Goal: Information Seeking & Learning: Find specific fact

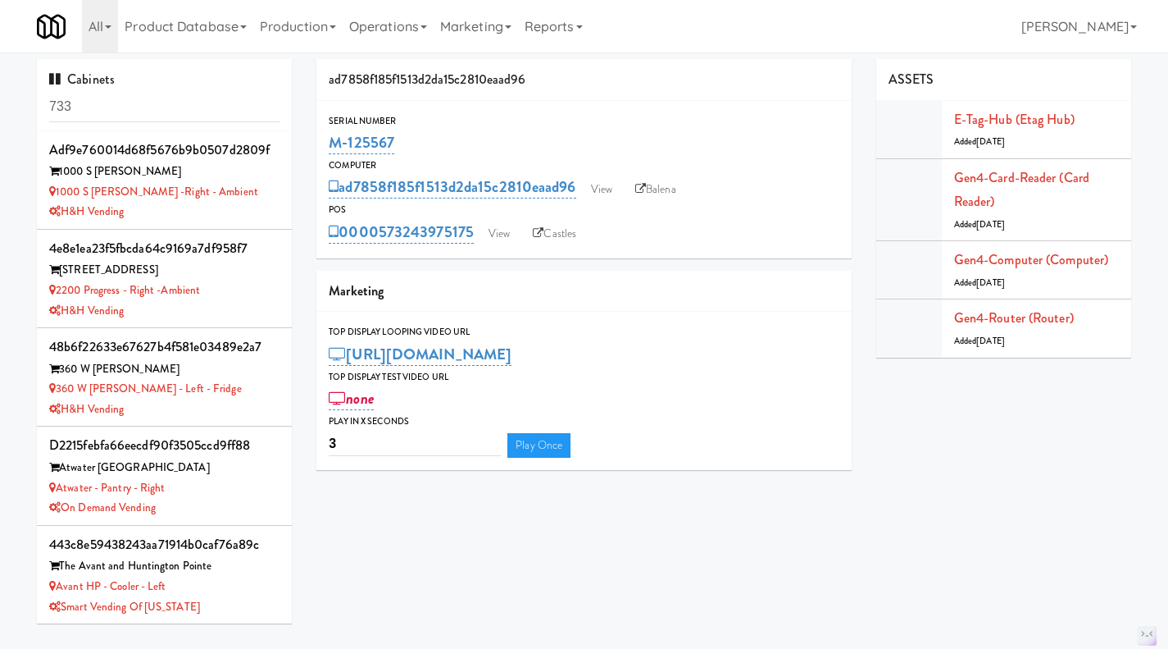
scroll to position [1239, 0]
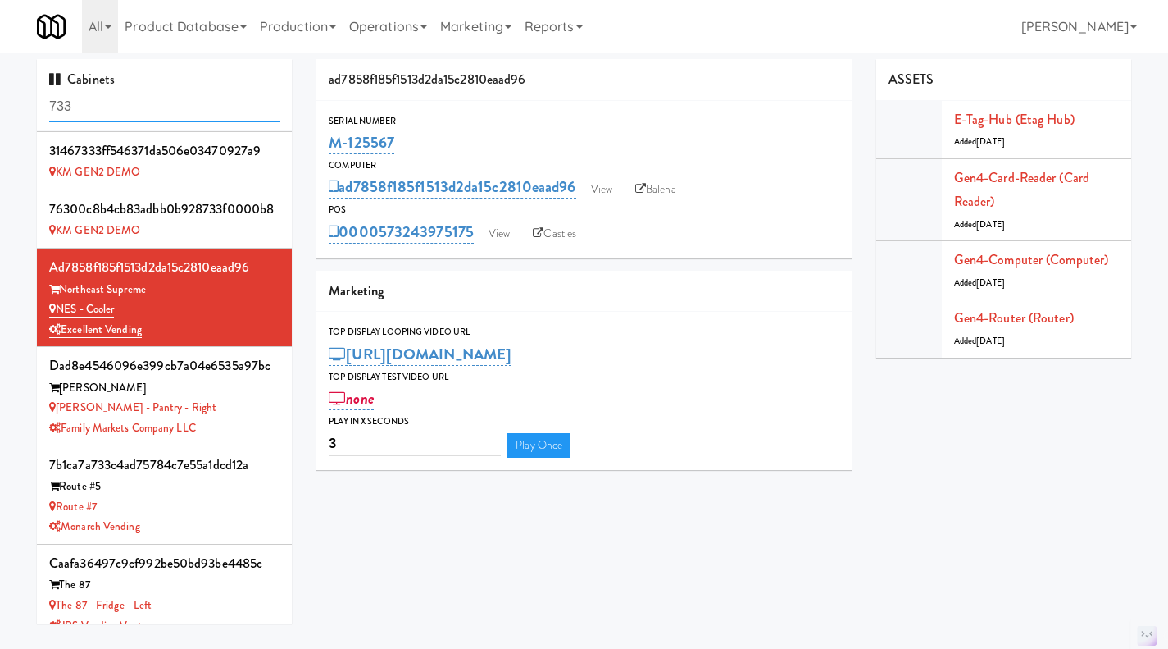
click at [131, 98] on input "733" at bounding box center [164, 107] width 230 height 30
paste input "M-152469"
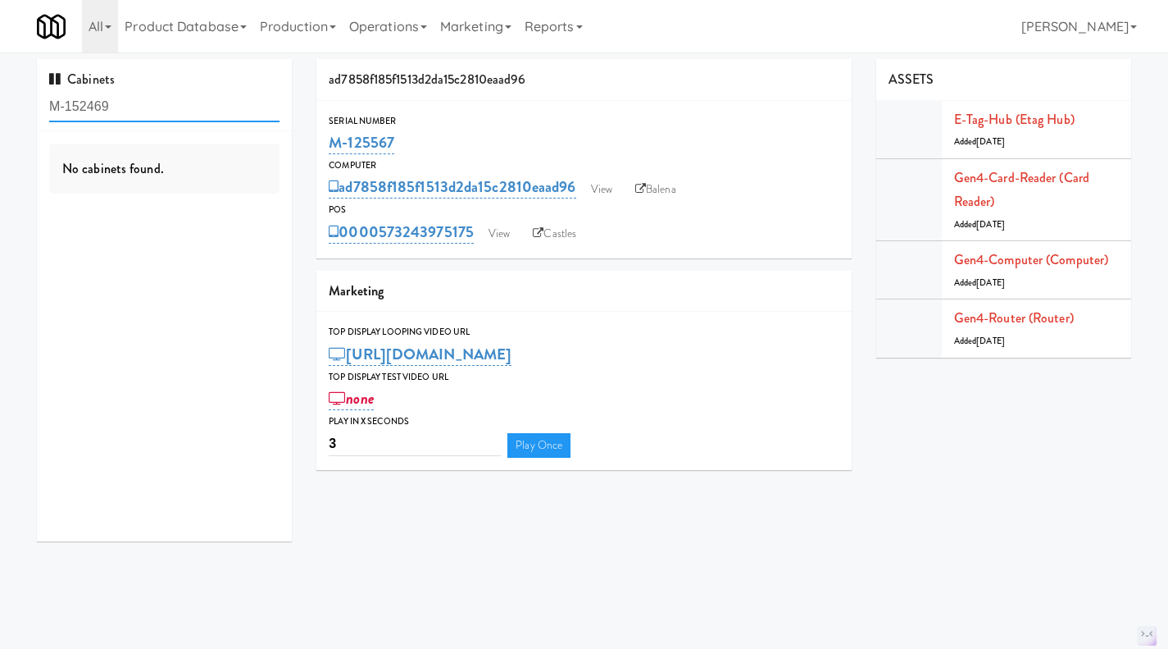
scroll to position [0, 0]
type input "M-152469"
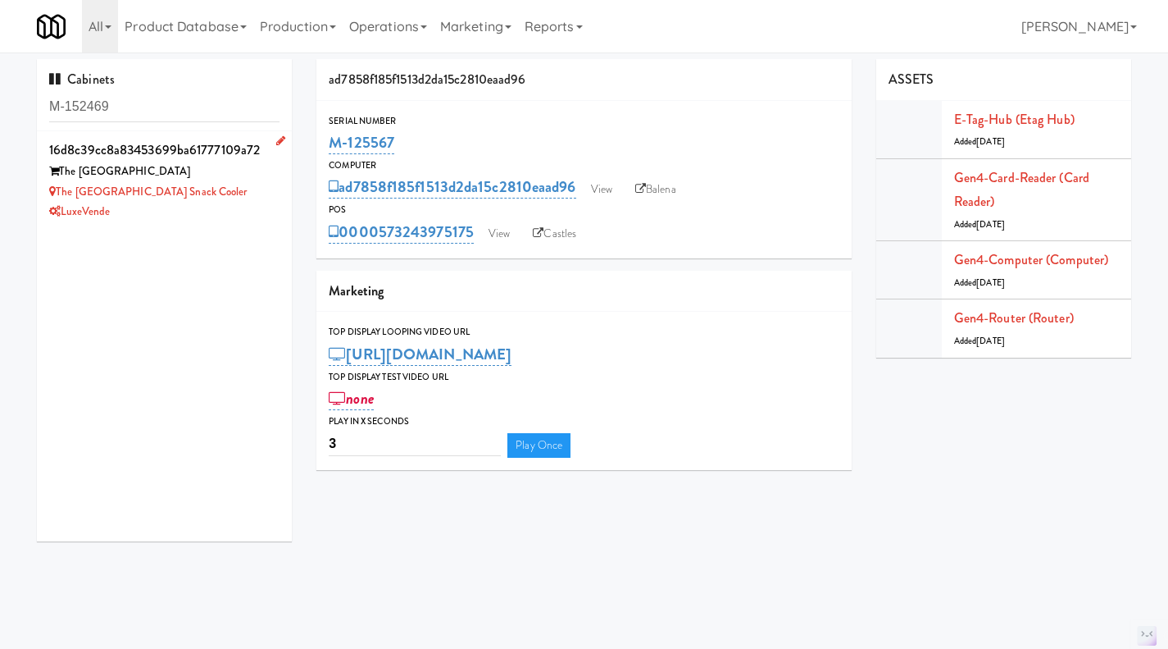
click at [259, 215] on div "LuxeVende" at bounding box center [164, 212] width 230 height 20
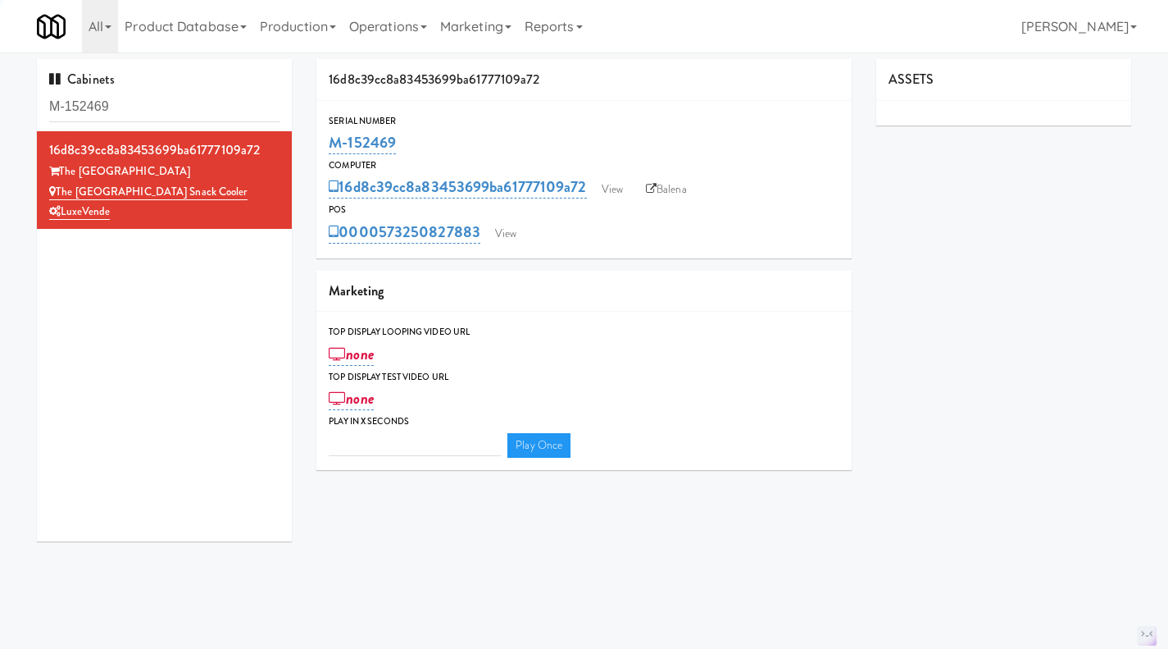
type input "3"
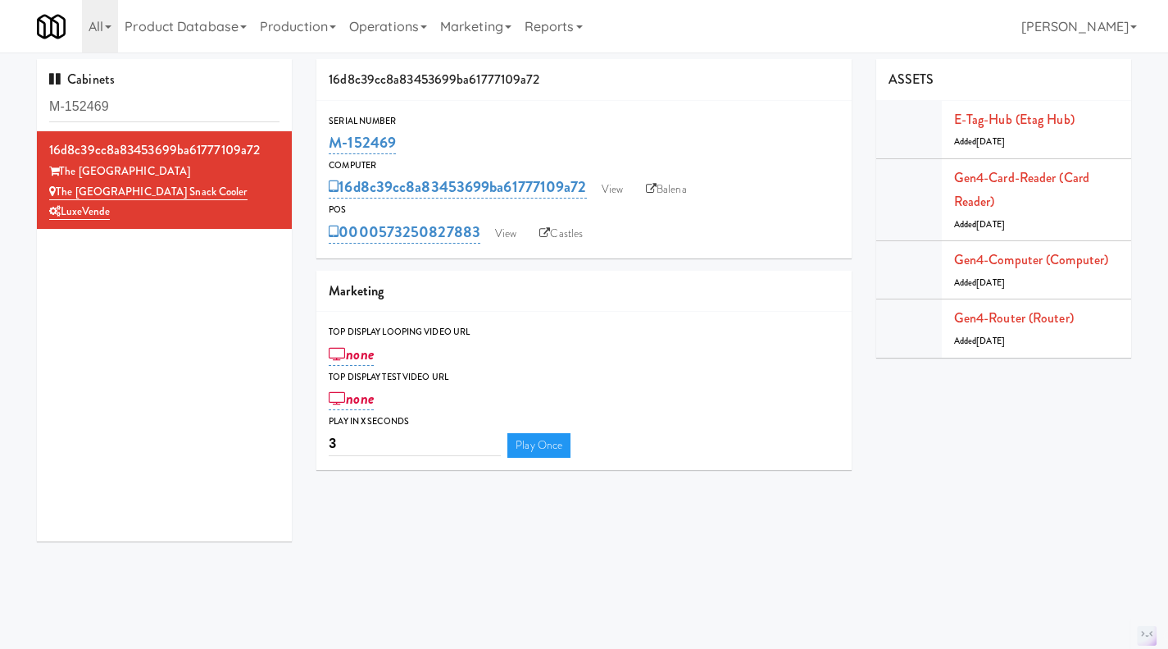
drag, startPoint x: 401, startPoint y: 138, endPoint x: 323, endPoint y: 146, distance: 78.3
click at [323, 146] on div "Serial Number M-152469" at bounding box center [584, 135] width 535 height 44
copy link "M-152469"
click at [439, 130] on div "M-152469" at bounding box center [584, 143] width 511 height 28
drag, startPoint x: 414, startPoint y: 144, endPoint x: 333, endPoint y: 145, distance: 81.2
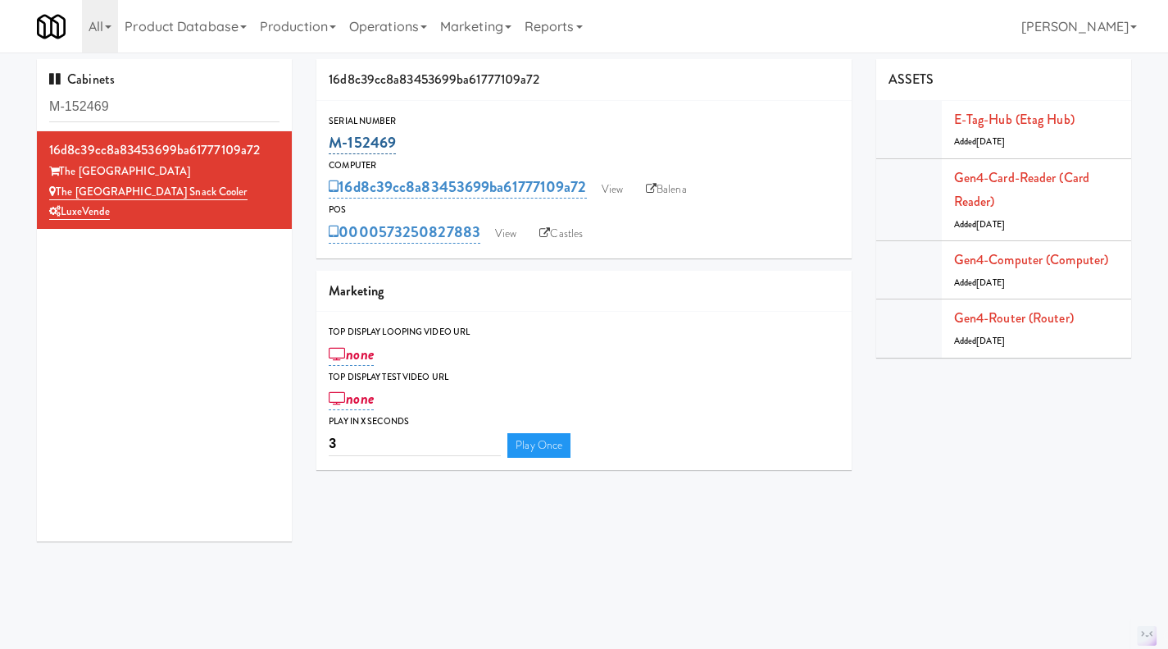
click at [333, 145] on div "M-152469" at bounding box center [584, 143] width 511 height 28
copy link "M-152469"
click at [472, 124] on div "Serial Number" at bounding box center [584, 121] width 511 height 16
drag, startPoint x: 417, startPoint y: 144, endPoint x: 331, endPoint y: 151, distance: 85.5
click at [331, 151] on div "M-152469" at bounding box center [584, 143] width 511 height 28
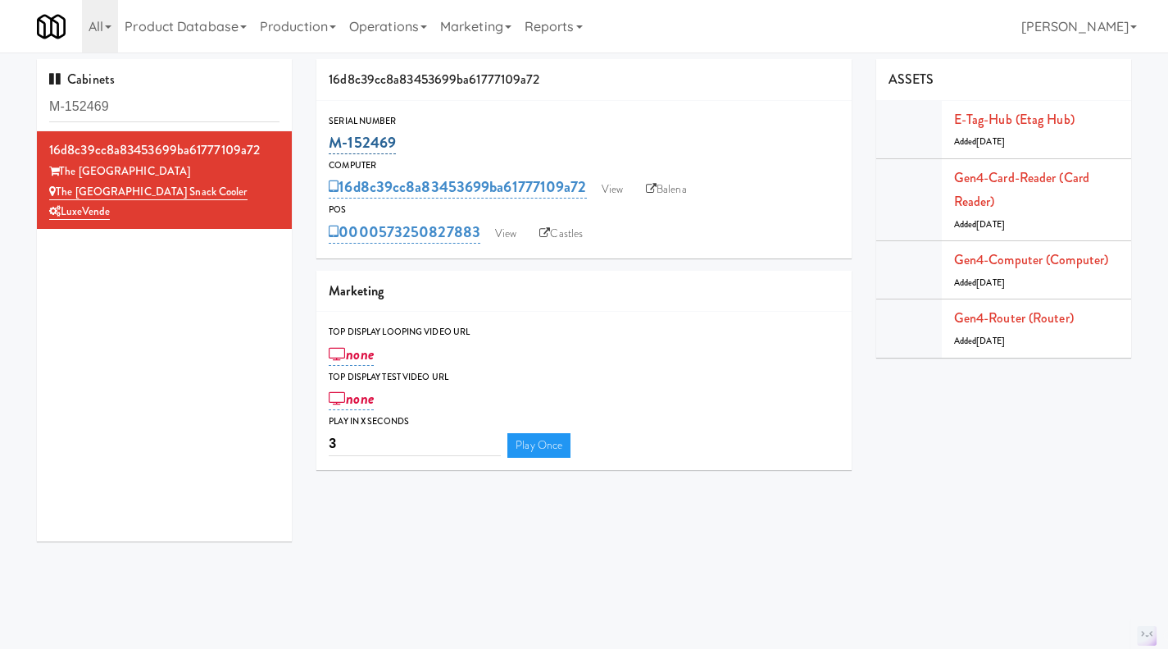
copy link "M-152469"
click at [665, 189] on link "Balena" at bounding box center [666, 189] width 57 height 25
click at [184, 194] on link "The AVE Florham Park Snack cooler" at bounding box center [148, 192] width 198 height 16
click at [428, 139] on div "M-152469" at bounding box center [584, 143] width 511 height 28
drag, startPoint x: 425, startPoint y: 139, endPoint x: 330, endPoint y: 151, distance: 95.8
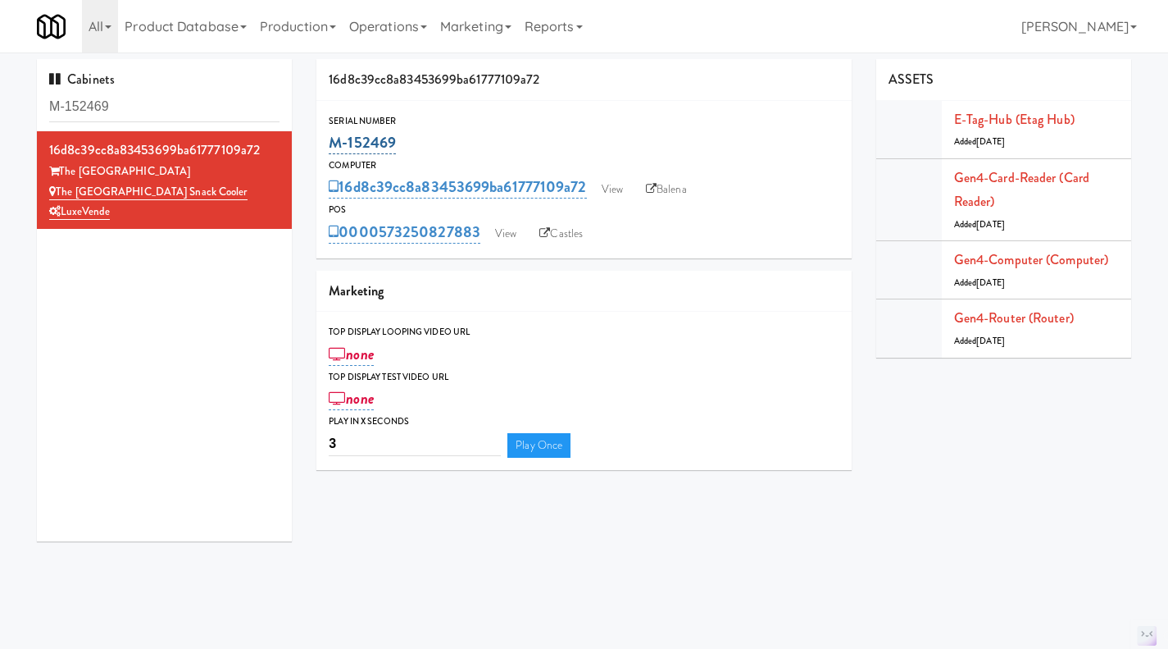
click at [330, 151] on div "M-152469" at bounding box center [584, 143] width 511 height 28
copy link "M-152469"
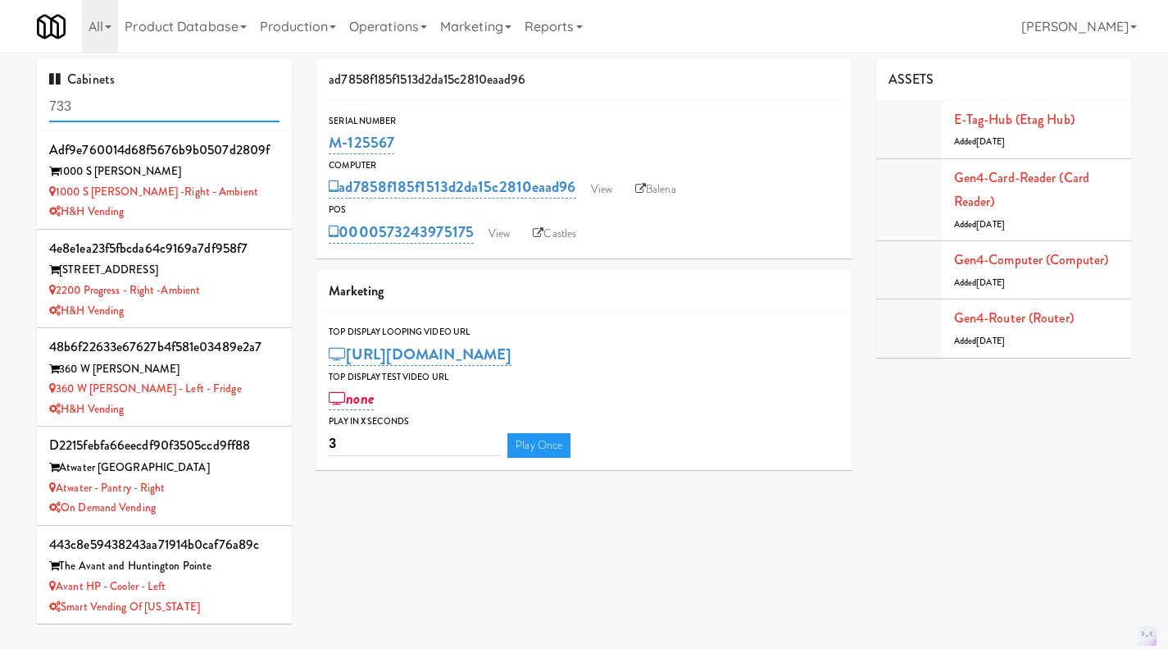
scroll to position [1239, 0]
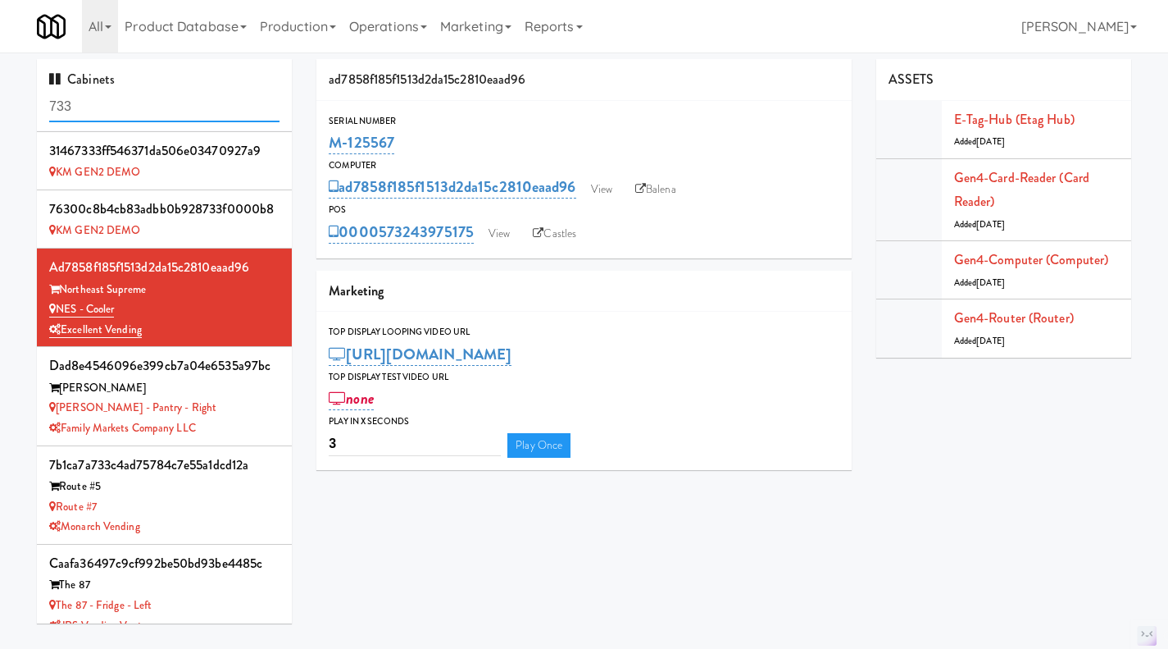
click at [130, 101] on input "733" at bounding box center [164, 107] width 230 height 30
paste input "M-150427"
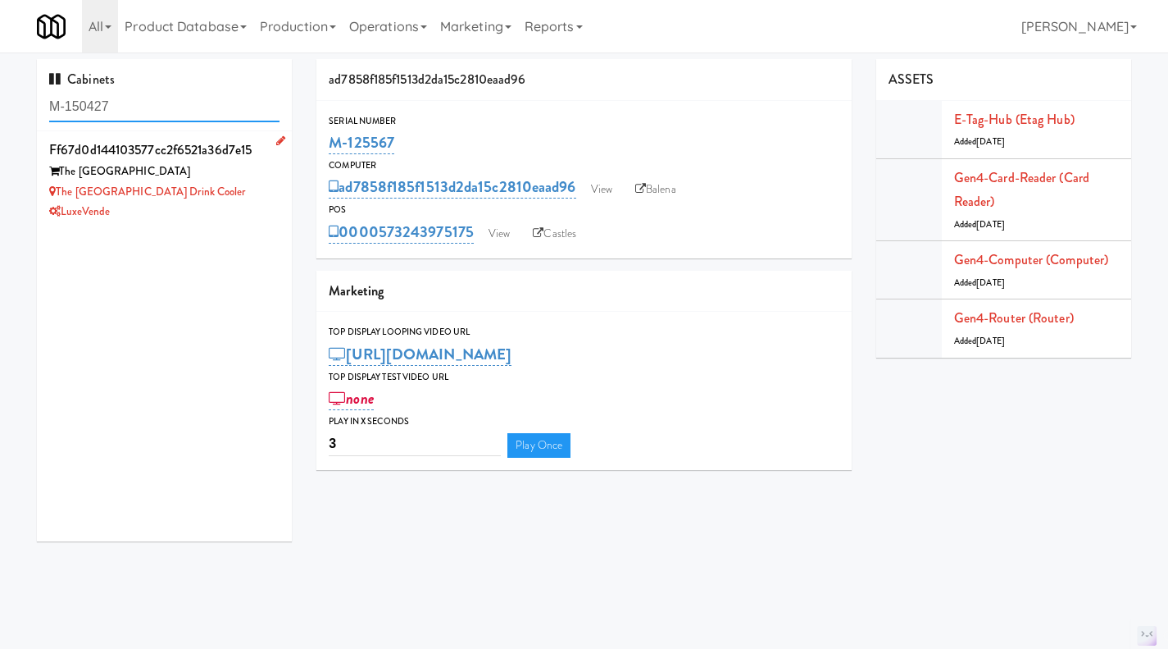
type input "M-150427"
click at [262, 203] on div "LuxeVende" at bounding box center [164, 212] width 230 height 20
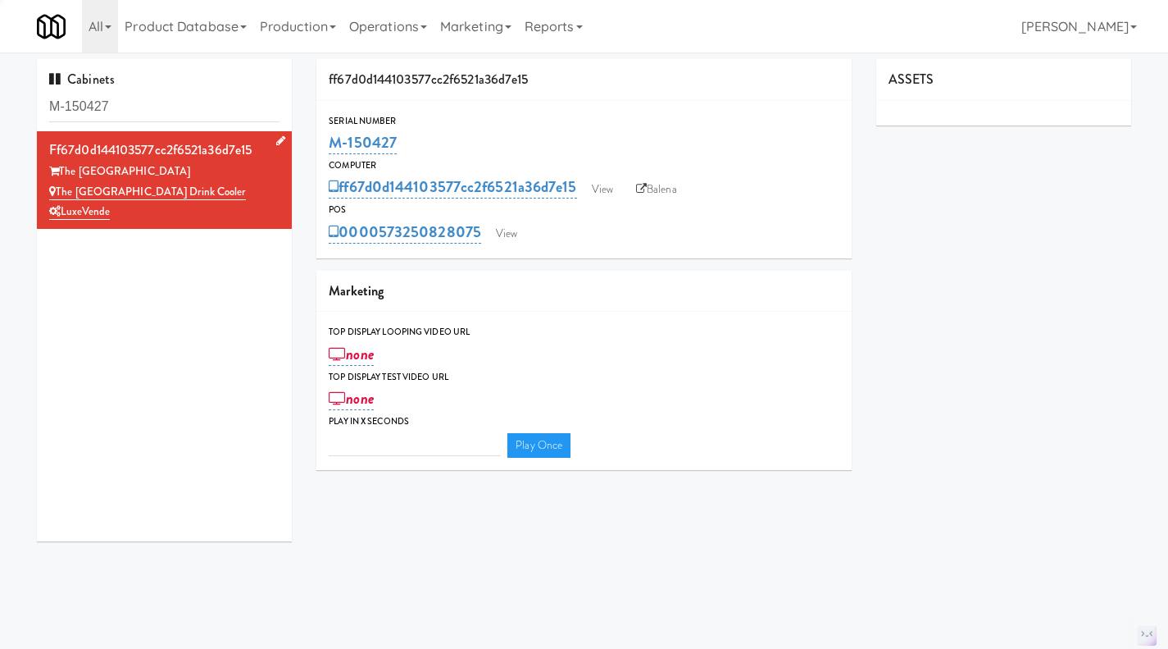
type input "3"
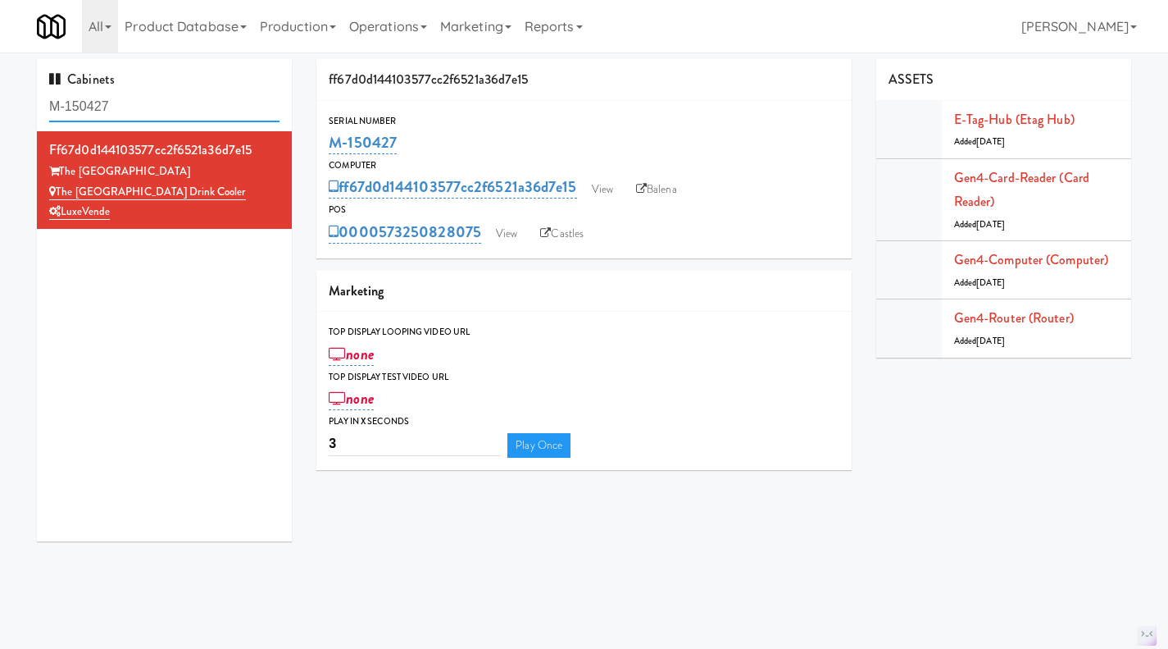
drag, startPoint x: 157, startPoint y: 104, endPoint x: 45, endPoint y: 102, distance: 111.5
click at [45, 102] on div "Cabinets M-150427" at bounding box center [164, 95] width 255 height 72
click at [158, 101] on input "M-150427" at bounding box center [164, 107] width 230 height 30
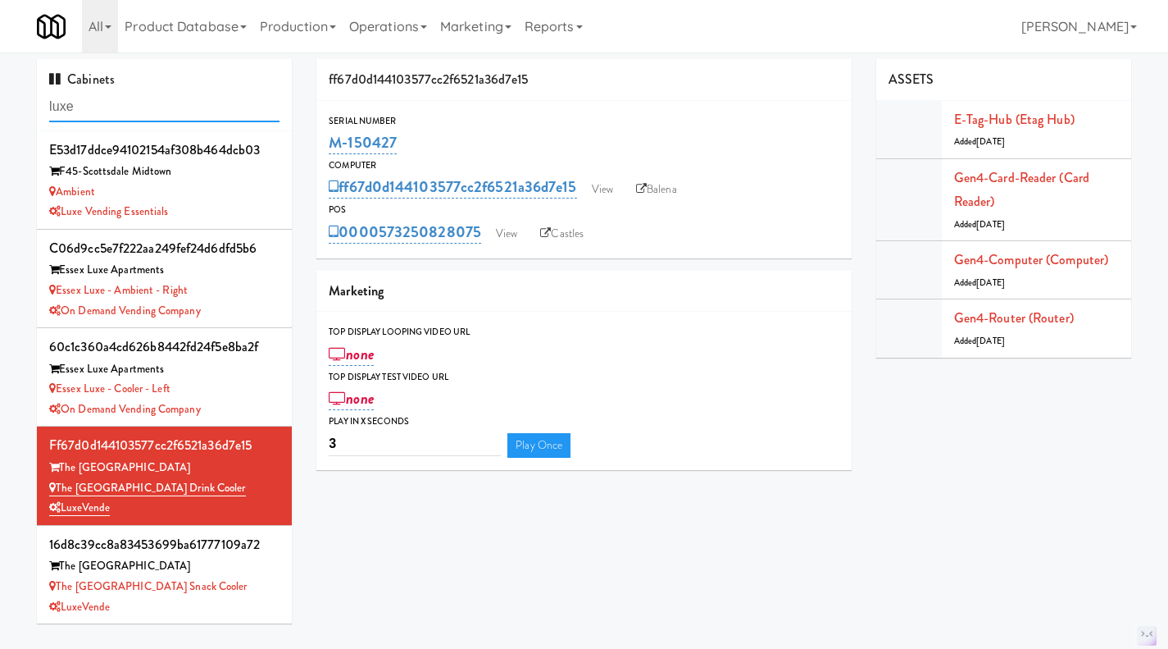
paste input "M-150427"
type input "M-150427"
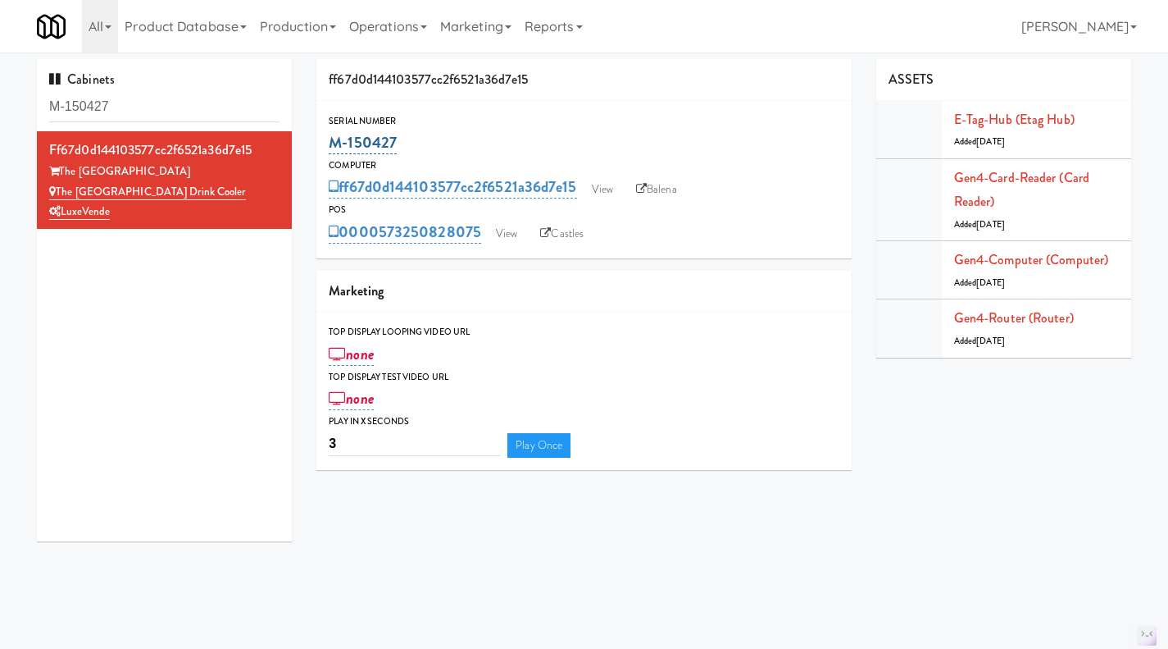
drag, startPoint x: 446, startPoint y: 130, endPoint x: 329, endPoint y: 149, distance: 118.8
click at [329, 149] on div "M-150427" at bounding box center [584, 143] width 511 height 28
copy link "M-150427"
click at [654, 200] on link "Balena" at bounding box center [656, 189] width 57 height 25
click at [215, 191] on link "The AVE Florham Park Drink cooler" at bounding box center [147, 192] width 197 height 16
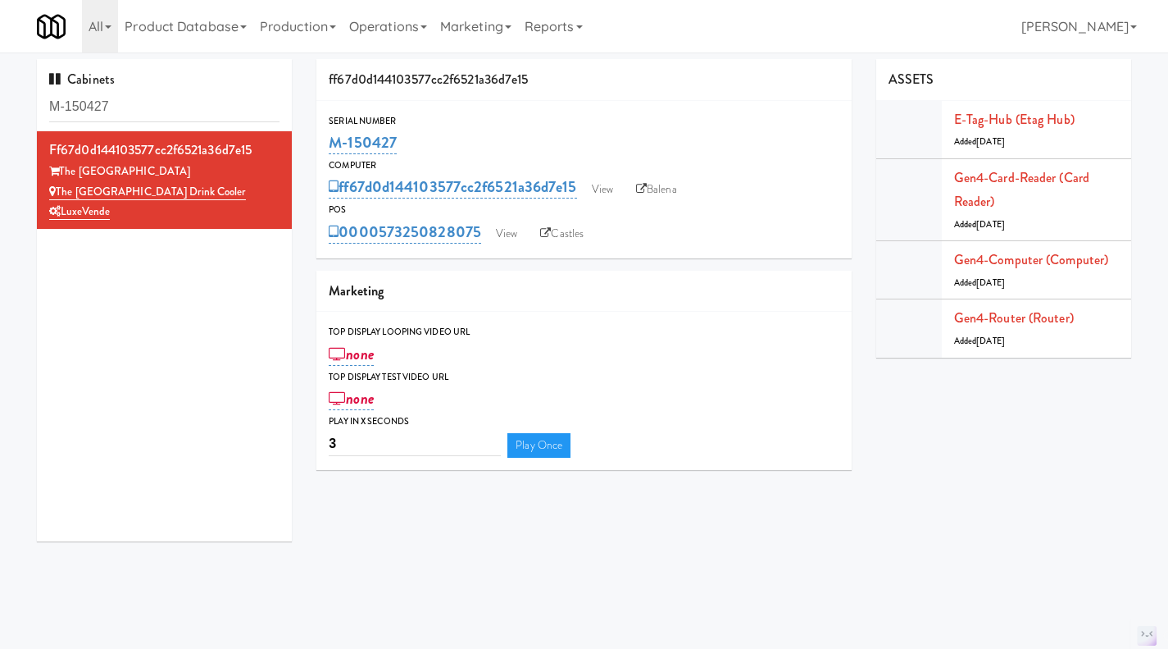
click at [419, 142] on div "M-150427" at bounding box center [584, 143] width 511 height 28
drag, startPoint x: 410, startPoint y: 139, endPoint x: 330, endPoint y: 148, distance: 80.9
click at [330, 148] on div "M-150427" at bounding box center [584, 143] width 511 height 28
click at [344, 148] on link "M-150427" at bounding box center [363, 142] width 68 height 23
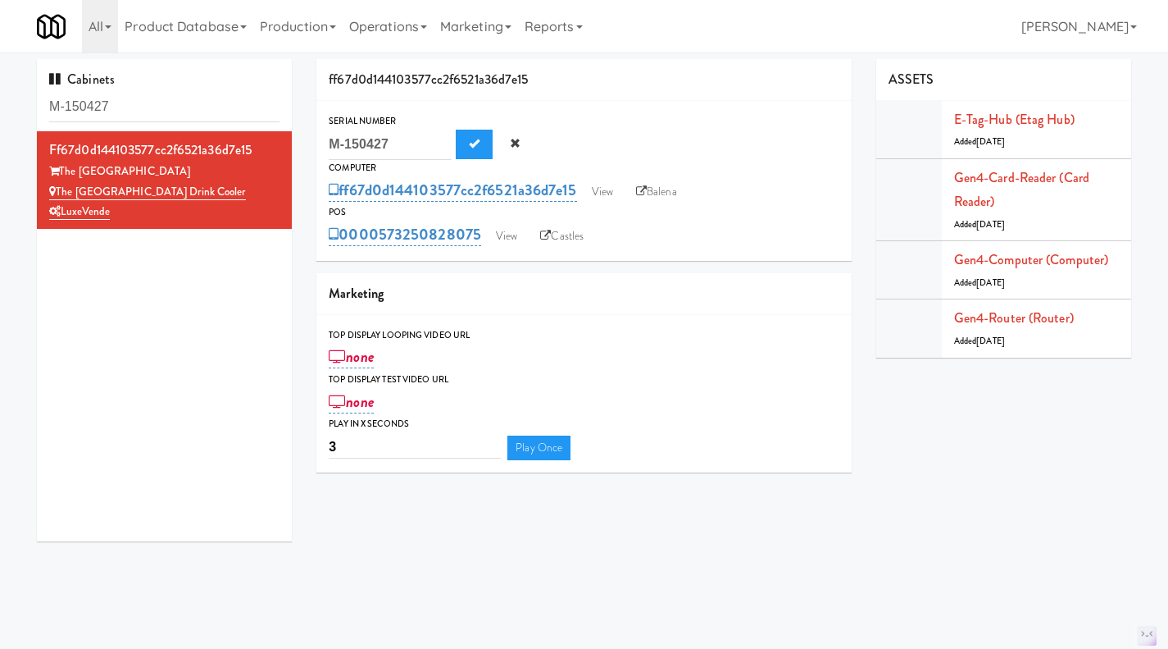
drag, startPoint x: 408, startPoint y: 145, endPoint x: 301, endPoint y: 148, distance: 106.6
click at [301, 148] on div "Cabinets M-150427 ff67d0d144103577cc2f6521a36d7e15 The AVE Florham Park The AVE…" at bounding box center [584, 306] width 1119 height 494
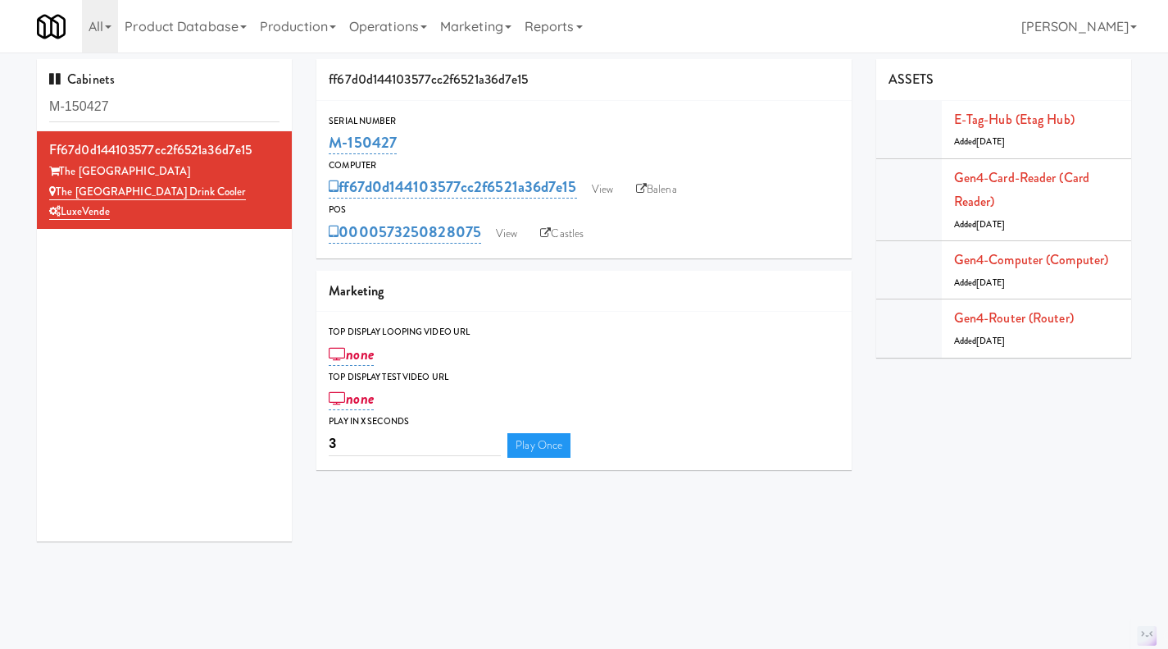
drag, startPoint x: 388, startPoint y: 137, endPoint x: 324, endPoint y: 141, distance: 64.1
click at [324, 141] on div "Serial Number M-150427" at bounding box center [584, 135] width 535 height 44
copy link "M-150427"
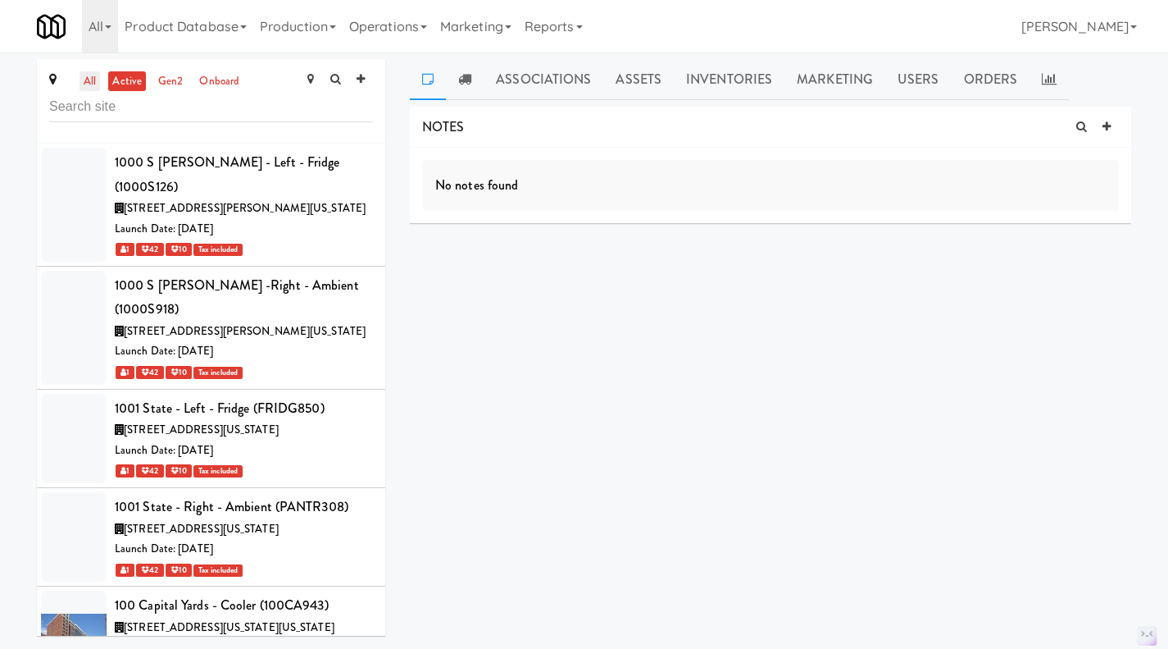
click at [92, 82] on link "all" at bounding box center [90, 81] width 20 height 20
click at [285, 108] on input "text" at bounding box center [211, 107] width 324 height 30
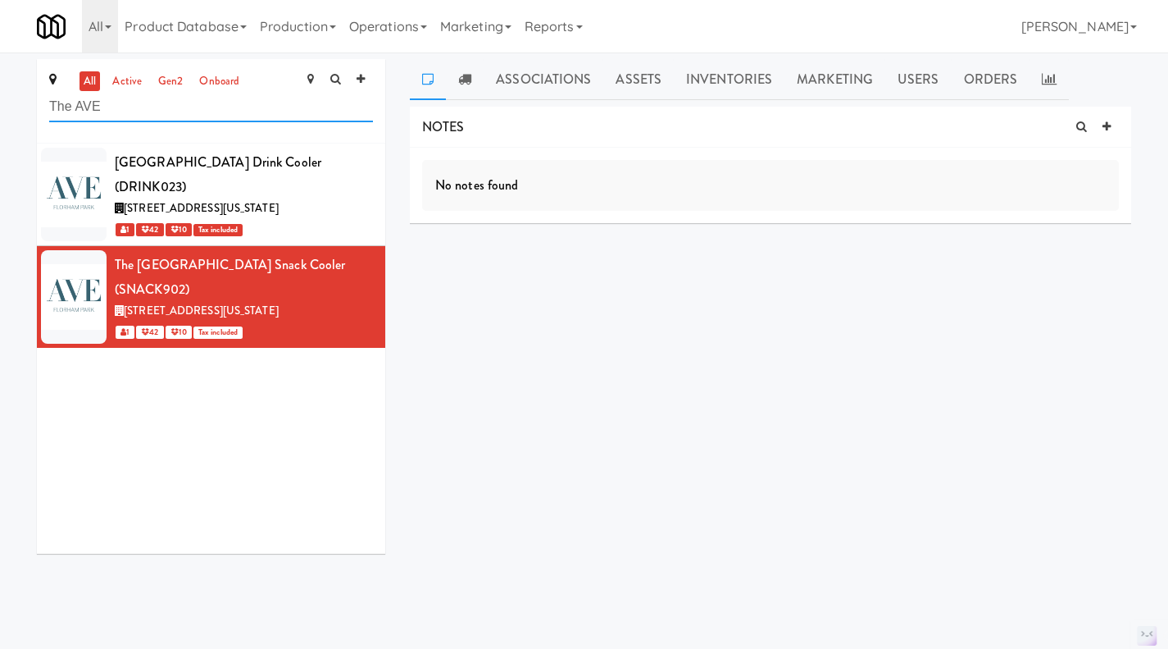
click at [287, 102] on input "The AVE" at bounding box center [211, 107] width 324 height 30
type input "The AVE"
click at [1104, 130] on icon at bounding box center [1107, 126] width 8 height 11
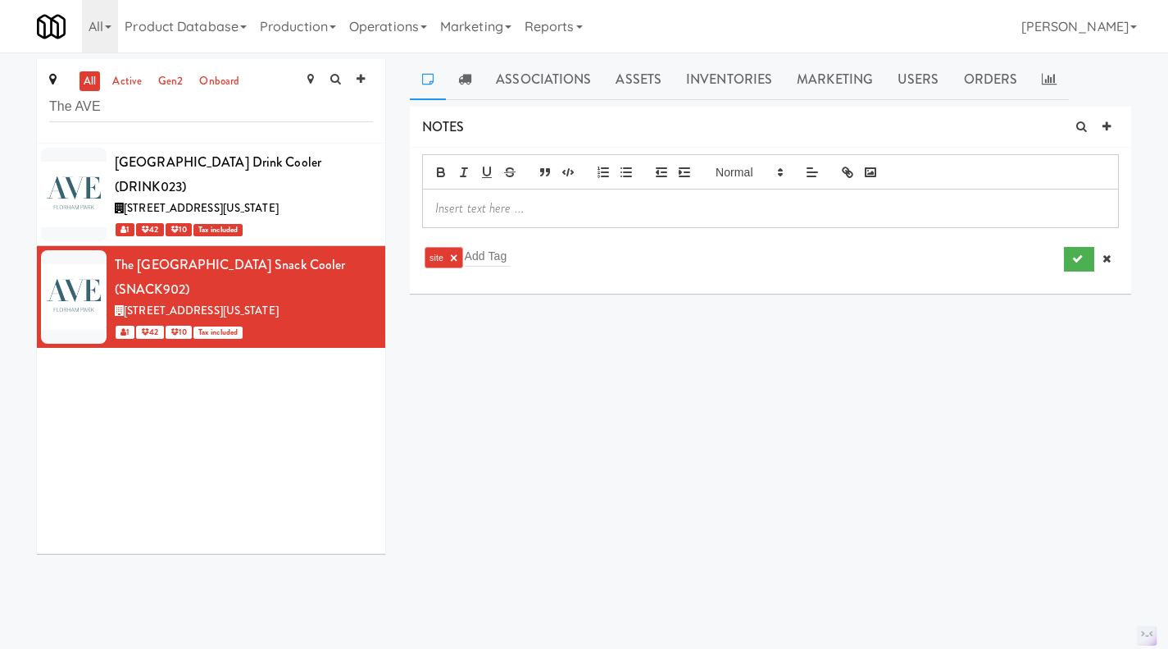
click at [740, 220] on div at bounding box center [770, 208] width 695 height 38
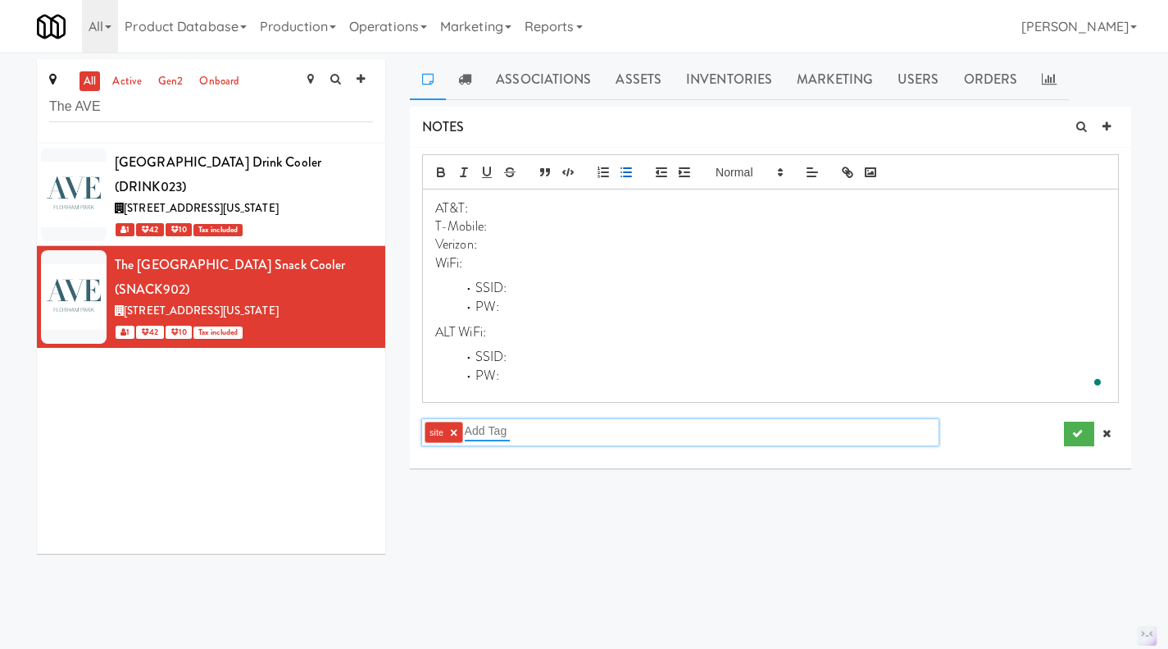
click at [483, 434] on input "text" at bounding box center [487, 430] width 45 height 21
type input "netw"
click at [1083, 435] on button "submit" at bounding box center [1079, 433] width 30 height 25
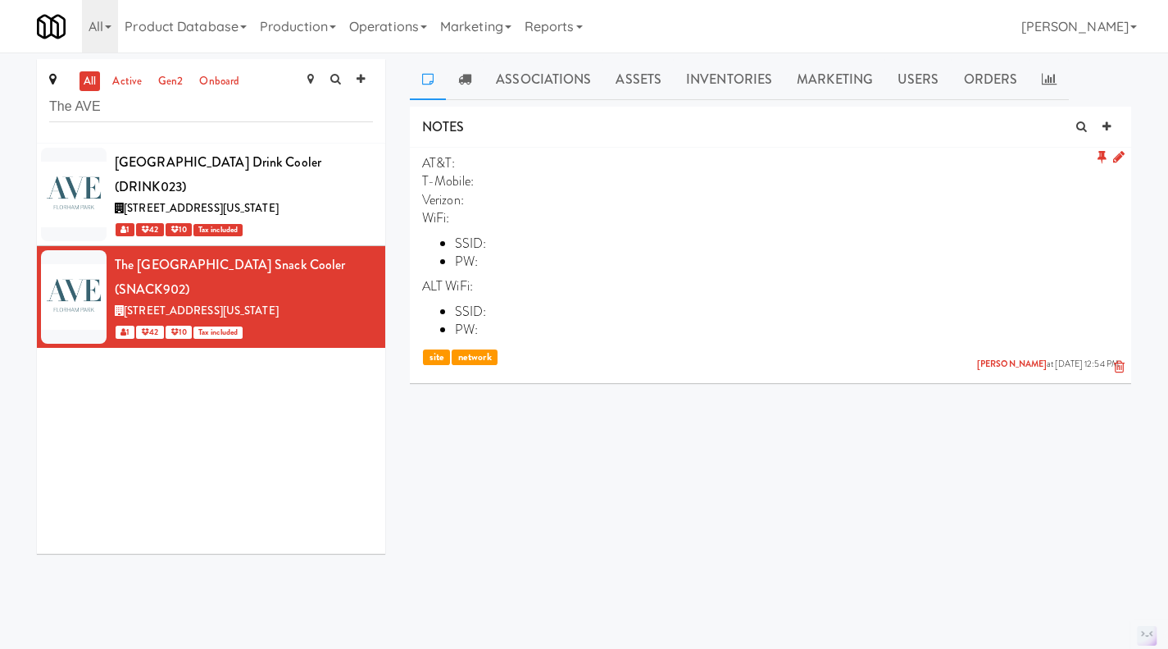
click at [1118, 164] on link at bounding box center [1119, 157] width 11 height 19
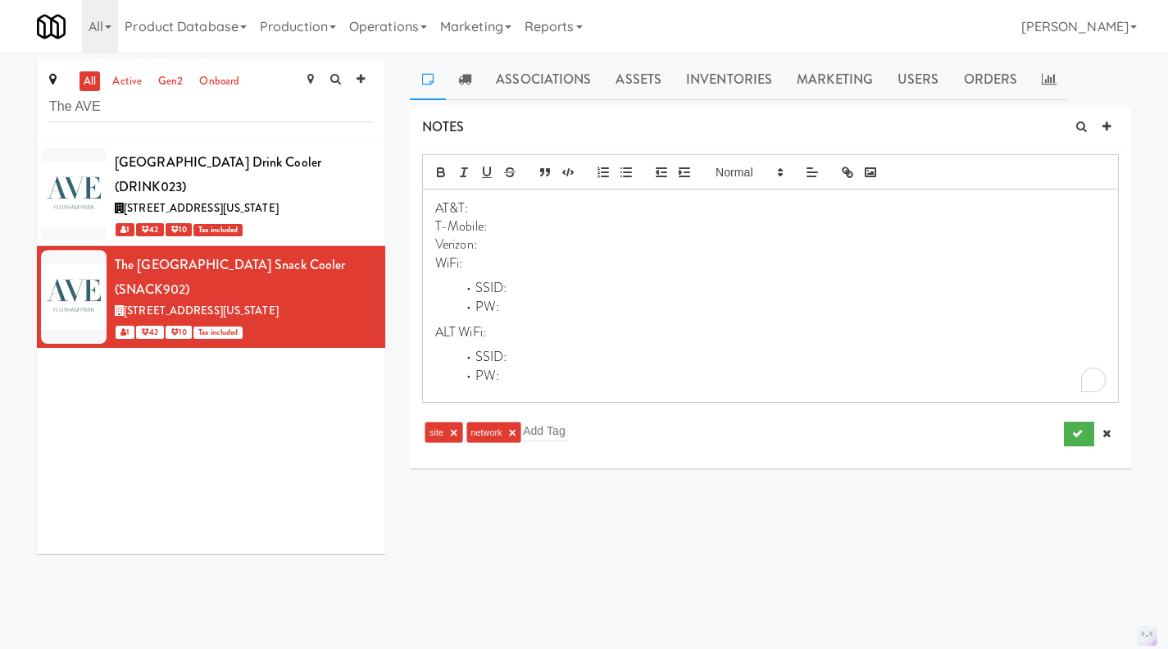
click at [576, 292] on li "SSID:" at bounding box center [780, 288] width 651 height 19
click at [576, 293] on li "SSID: AVE" at bounding box center [780, 288] width 651 height 19
click at [546, 308] on li "PW:" at bounding box center [780, 307] width 651 height 19
paste div
click at [1069, 432] on button "submit" at bounding box center [1079, 433] width 30 height 25
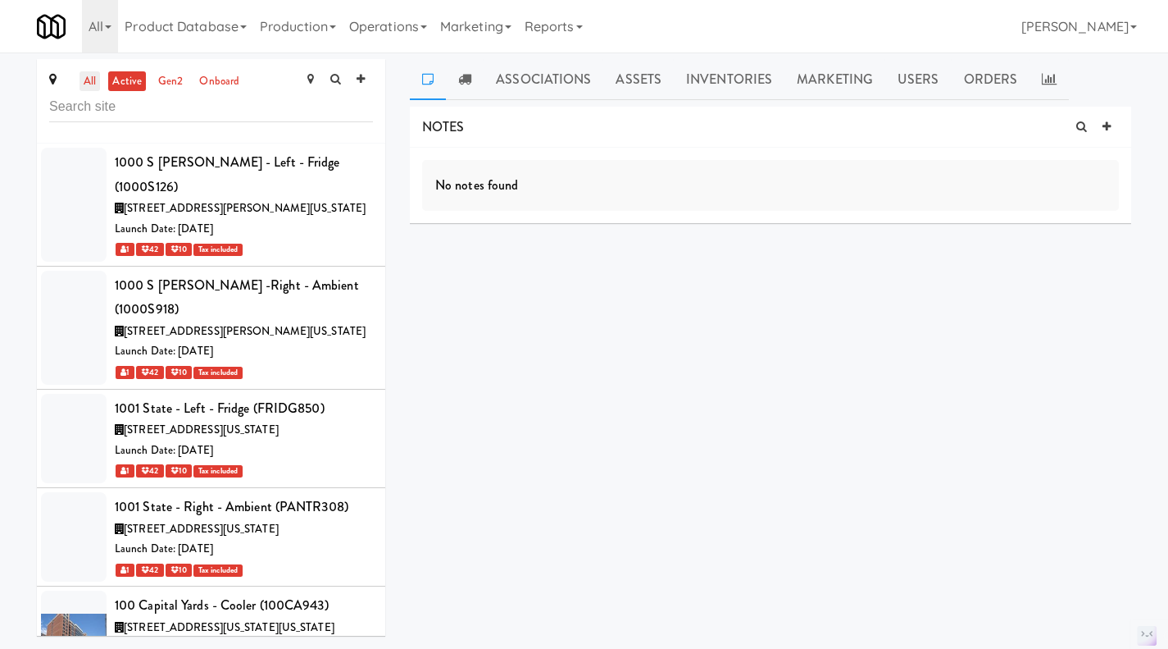
click at [87, 80] on link "all" at bounding box center [90, 81] width 20 height 20
click at [119, 85] on link "active" at bounding box center [127, 81] width 38 height 20
click at [91, 84] on link "all" at bounding box center [90, 81] width 20 height 20
click at [228, 103] on input "text" at bounding box center [211, 107] width 324 height 30
paste input "The AVE"
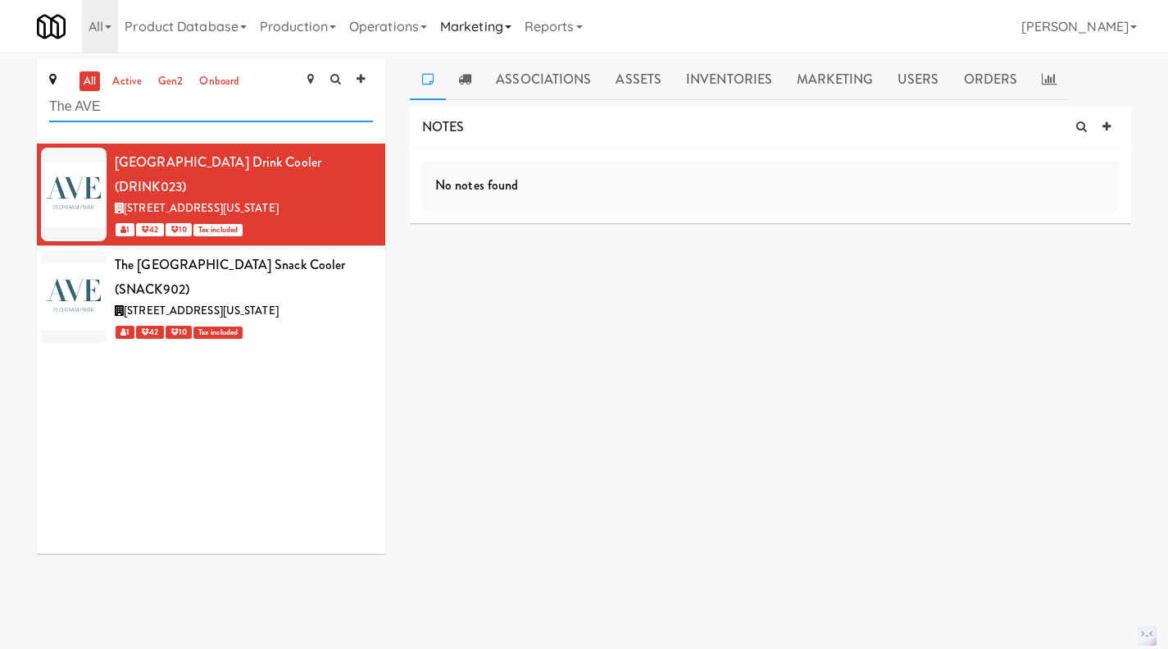
type input "The AVE"
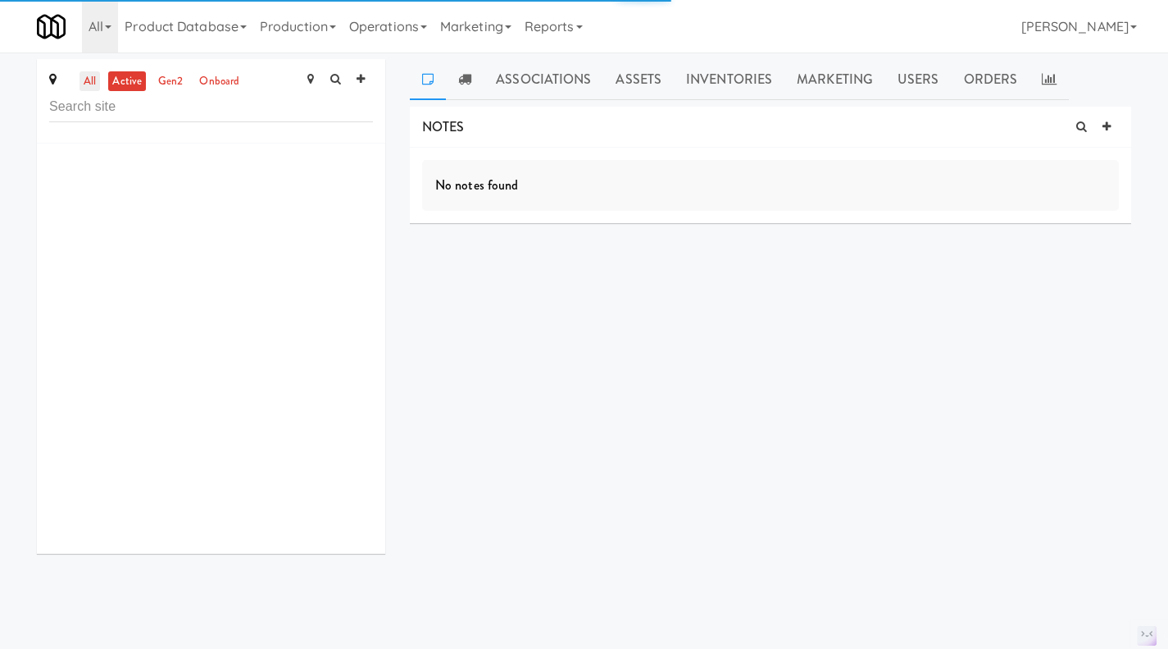
click at [97, 84] on link "all" at bounding box center [90, 81] width 20 height 20
click at [161, 108] on input "text" at bounding box center [211, 107] width 324 height 30
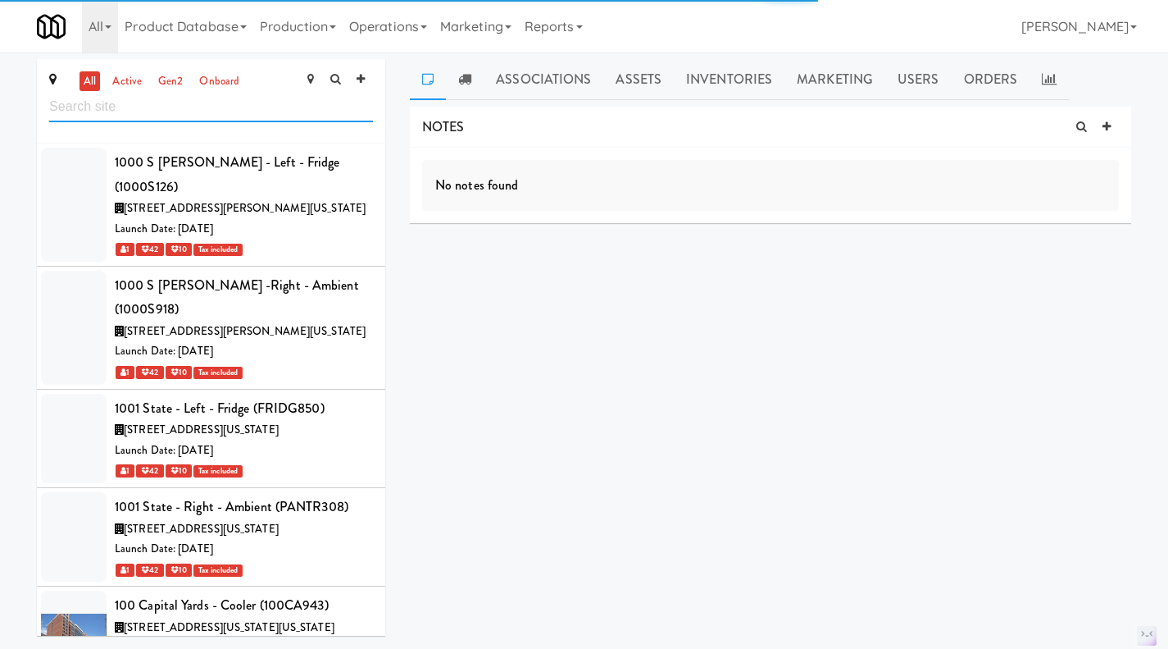
paste input "The AVE"
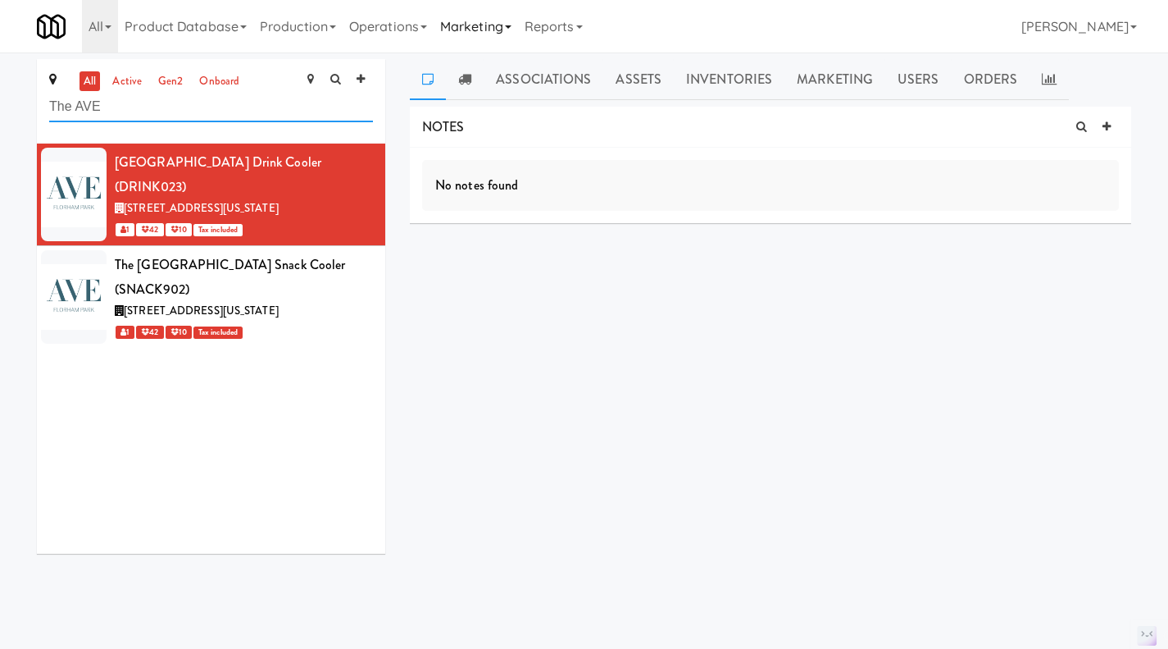
type input "The AVE"
click at [1106, 130] on icon at bounding box center [1107, 126] width 8 height 11
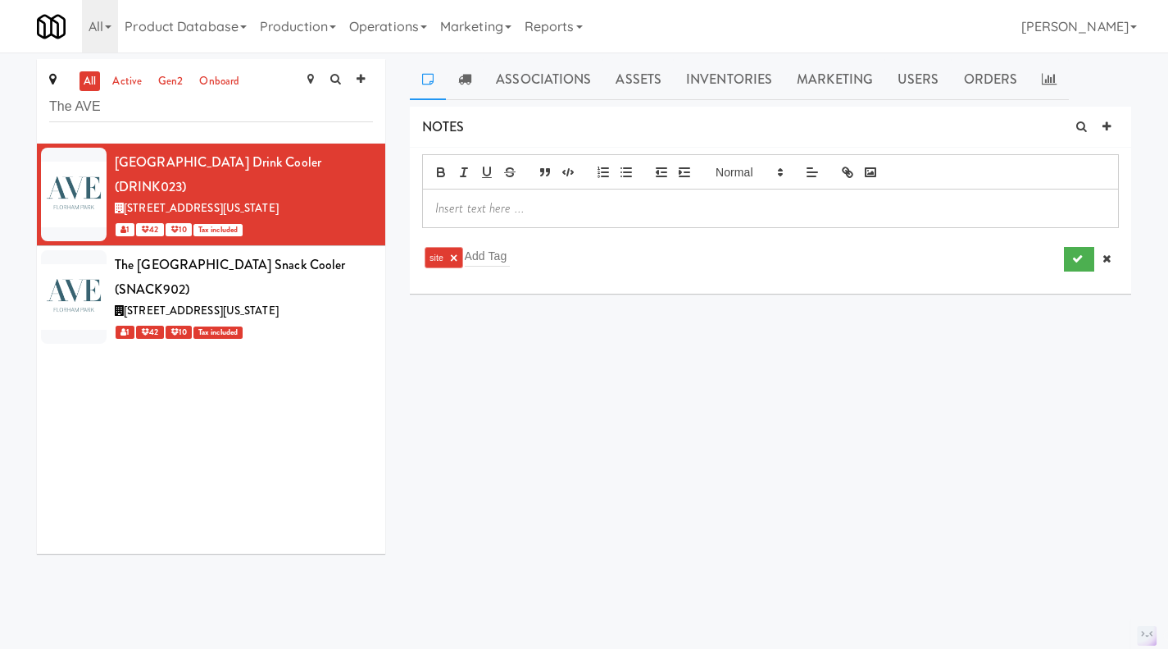
click at [620, 211] on p at bounding box center [770, 208] width 671 height 18
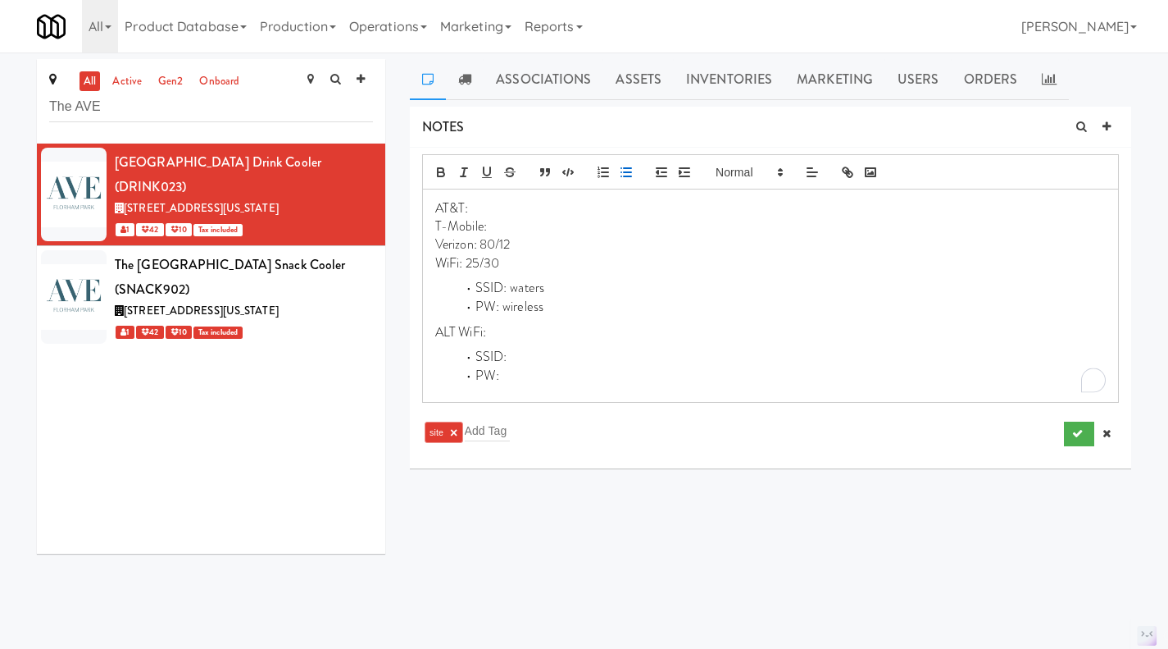
click at [534, 288] on li "SSID: waters" at bounding box center [780, 288] width 651 height 19
click at [522, 307] on li "PW: wireless" at bounding box center [780, 307] width 651 height 19
drag, startPoint x: 496, startPoint y: 263, endPoint x: 468, endPoint y: 264, distance: 27.9
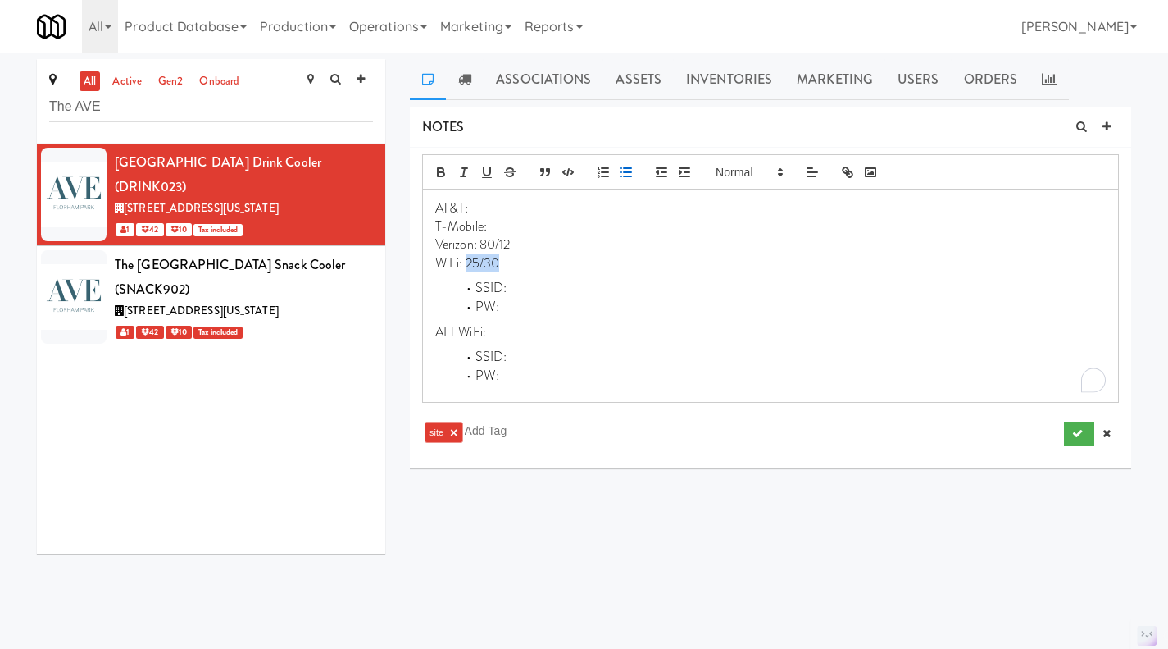
click at [468, 264] on p "WiFi: 25/30" at bounding box center [770, 263] width 671 height 18
drag, startPoint x: 521, startPoint y: 246, endPoint x: 482, endPoint y: 249, distance: 38.7
click at [482, 249] on p "Verizon: 80/12" at bounding box center [770, 244] width 671 height 18
copy div "AT&T: T-Mobile: Verizon: WiFi: SSID: PW: ALT WiFi: SSID: PW:"
click at [634, 365] on li "SSID:" at bounding box center [780, 357] width 651 height 19
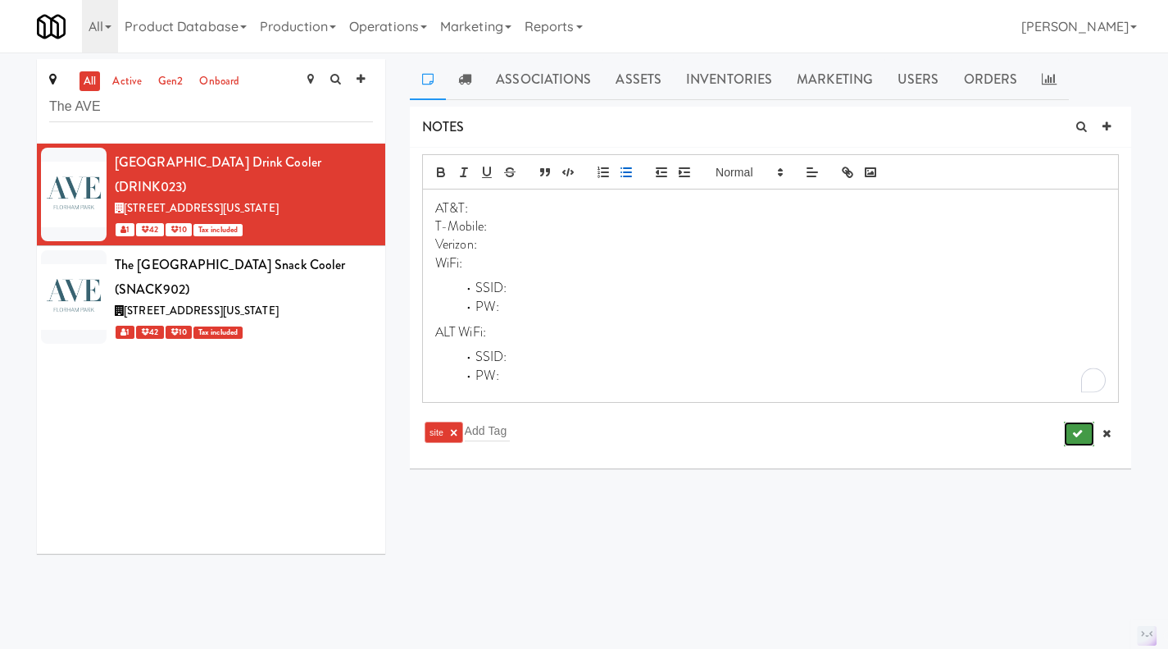
click at [1067, 440] on button "submit" at bounding box center [1079, 433] width 30 height 25
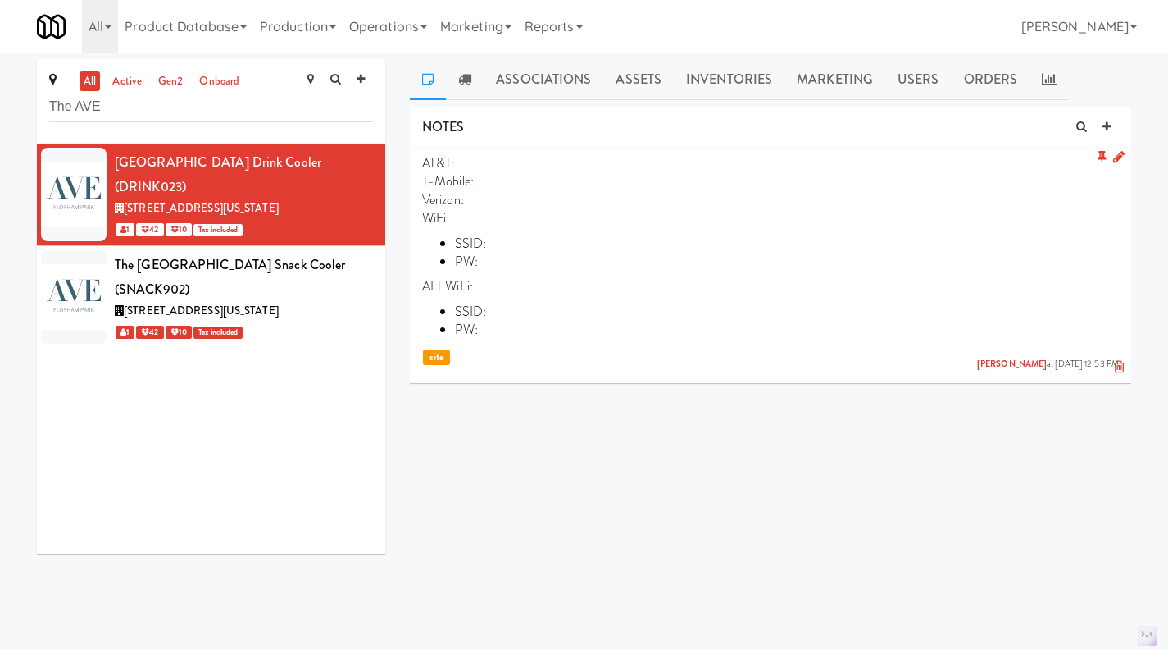
click at [1119, 156] on icon at bounding box center [1119, 157] width 11 height 14
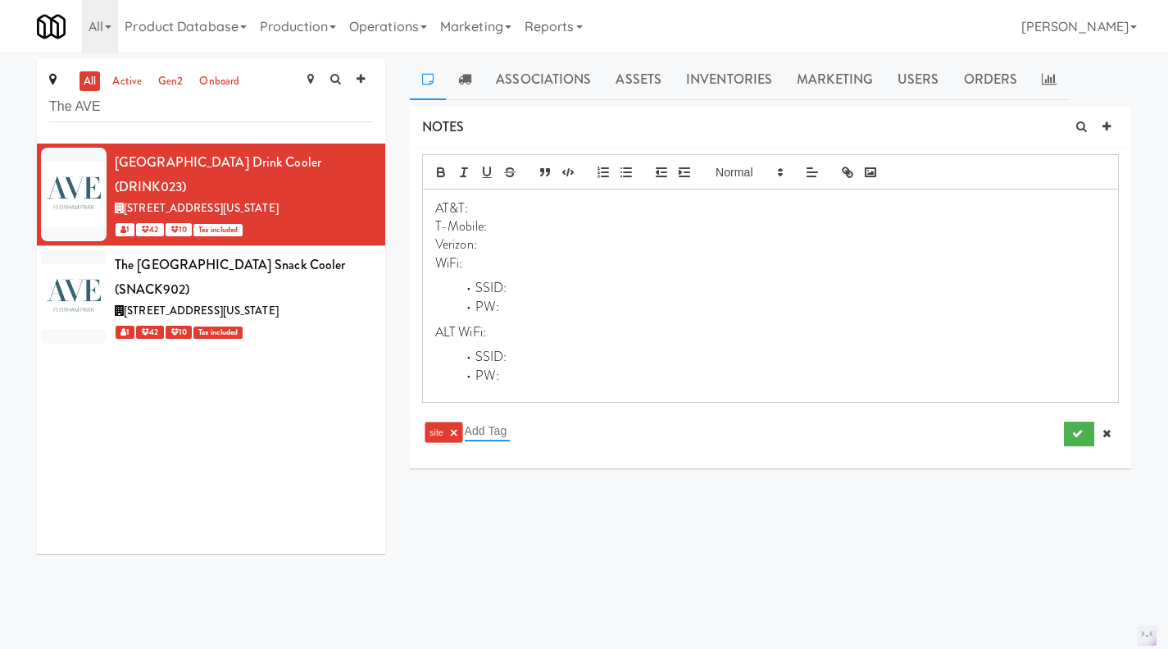
click at [479, 430] on input "text" at bounding box center [487, 430] width 45 height 21
type input "N"
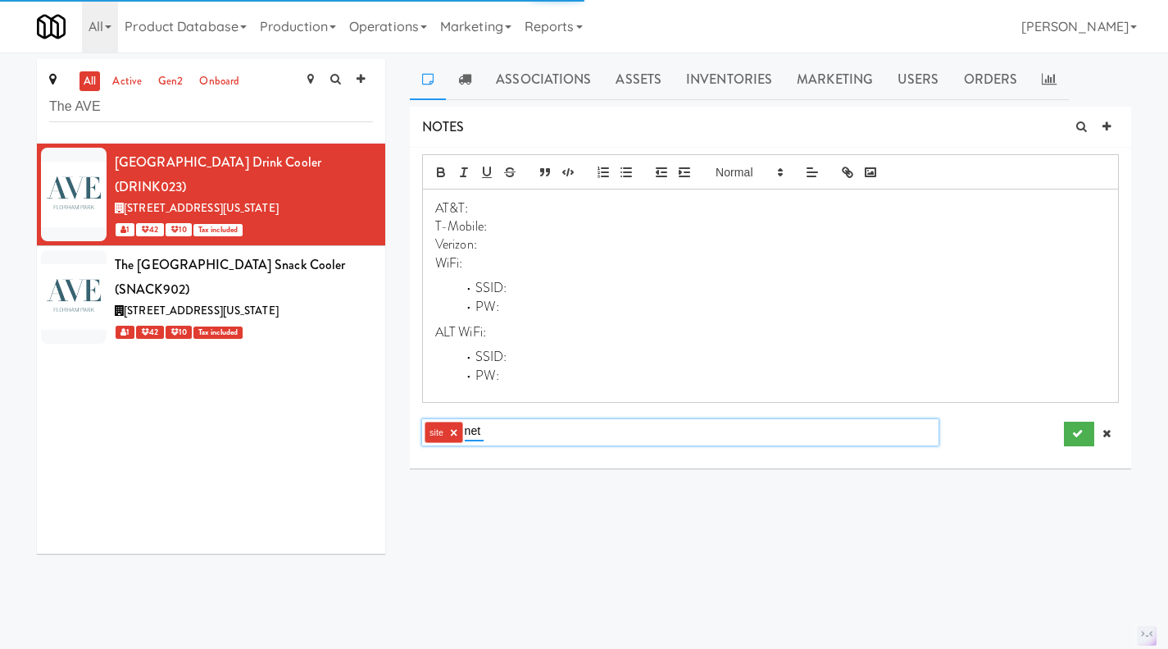
type input "netw"
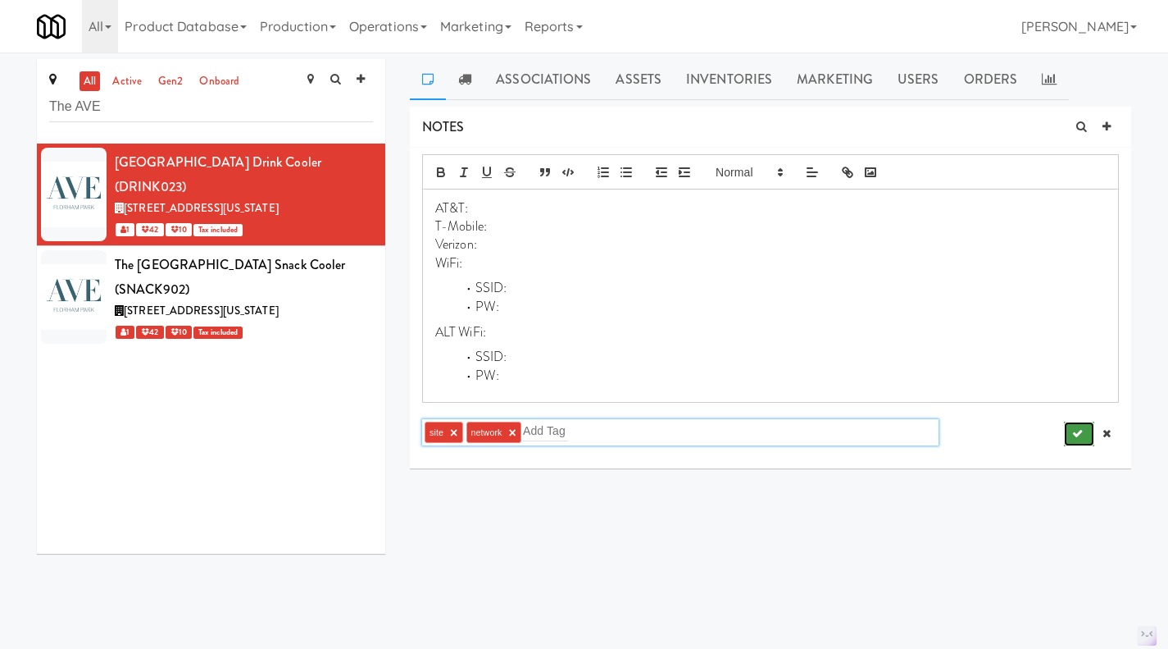
click at [1068, 438] on button "submit" at bounding box center [1079, 433] width 30 height 25
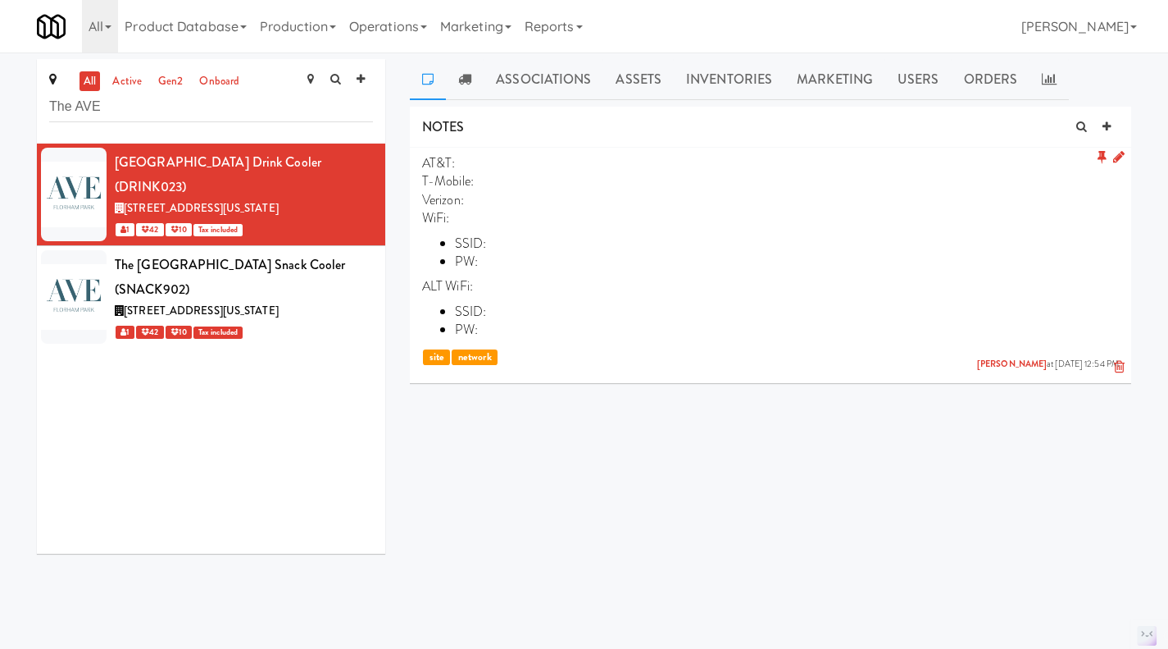
click at [1115, 162] on icon at bounding box center [1119, 157] width 11 height 14
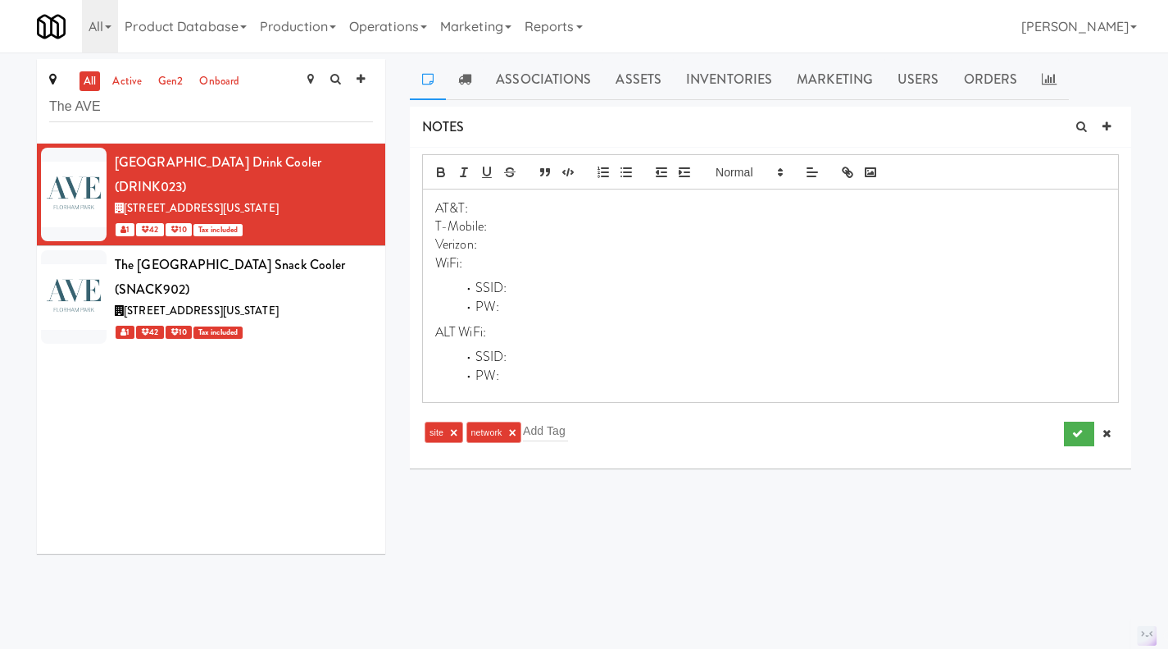
click at [623, 293] on li "SSID:" at bounding box center [780, 288] width 651 height 19
click at [555, 308] on li "PW:" at bounding box center [780, 307] width 651 height 19
click at [1098, 442] on link at bounding box center [1107, 433] width 25 height 25
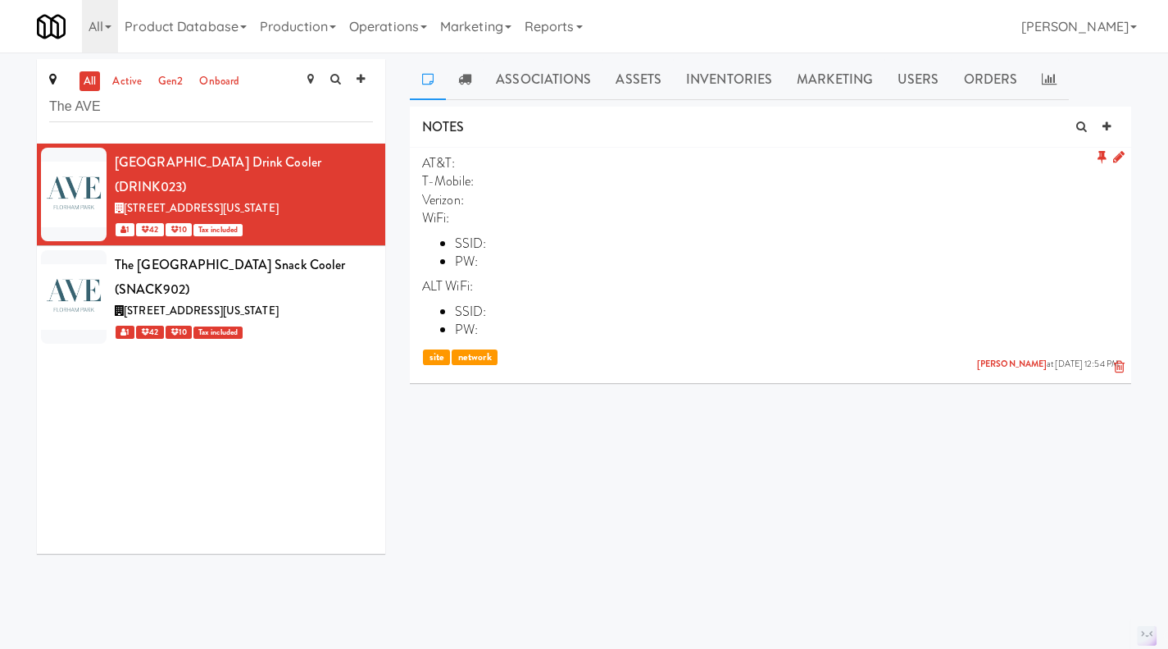
click at [1118, 160] on icon at bounding box center [1119, 157] width 11 height 14
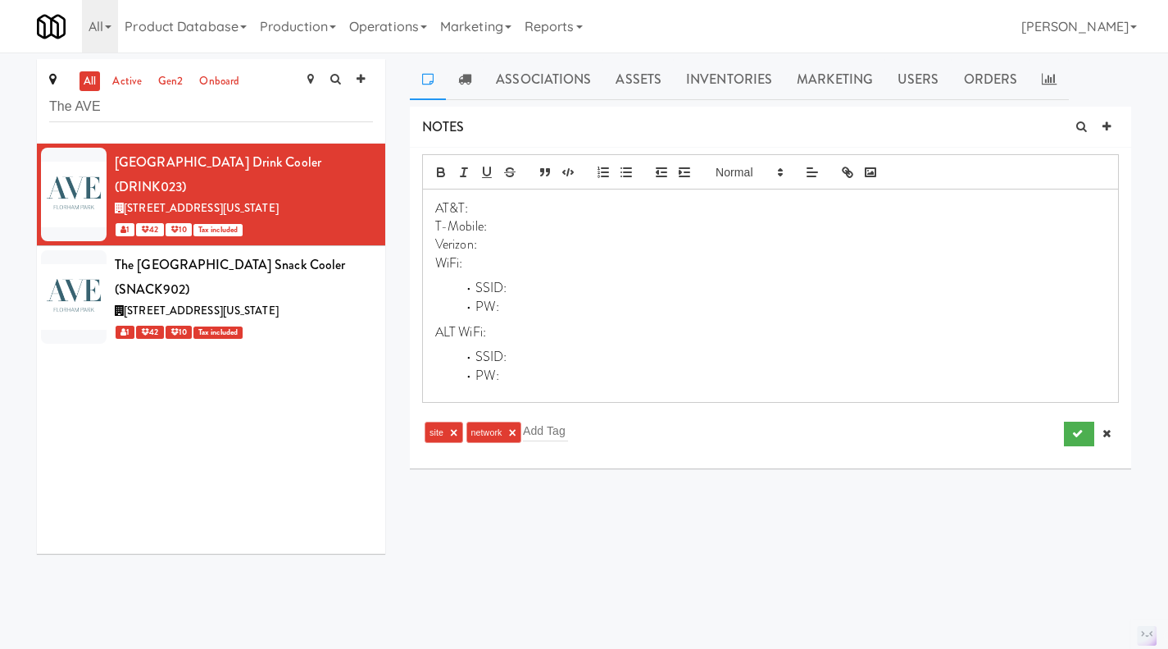
click at [549, 287] on li "SSID:" at bounding box center [780, 288] width 651 height 19
click at [531, 313] on li "PW:" at bounding box center [780, 307] width 651 height 19
click at [1073, 430] on icon "submit" at bounding box center [1078, 433] width 11 height 11
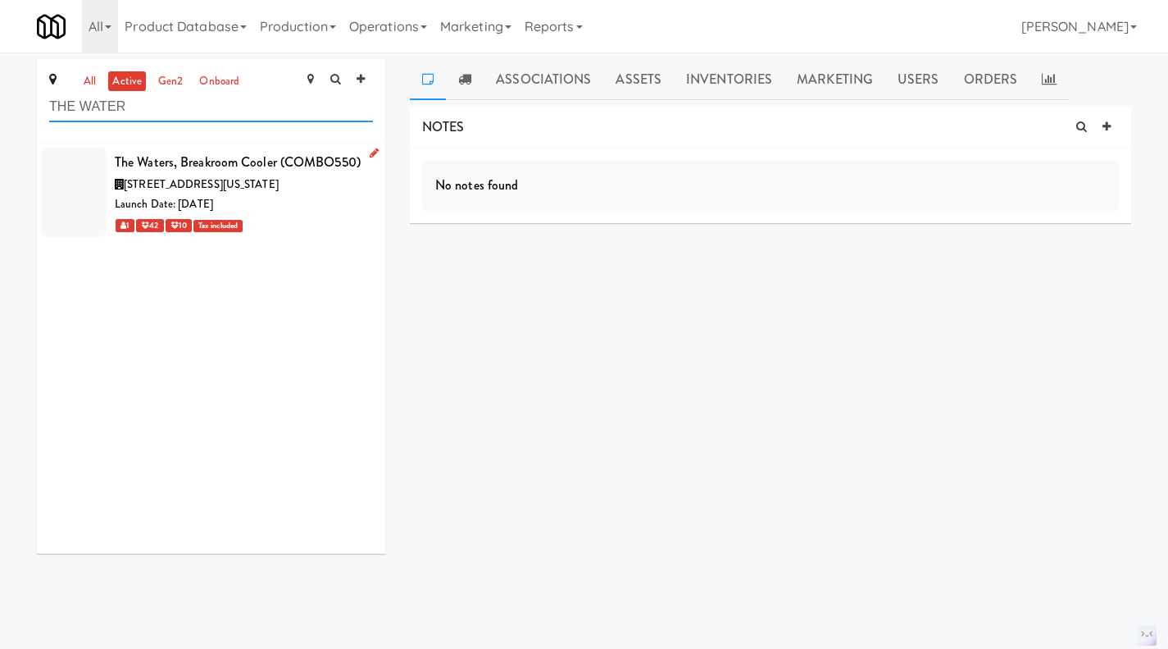
type input "THE WATER"
click at [338, 215] on div "Launch Date: [DATE]" at bounding box center [244, 204] width 258 height 20
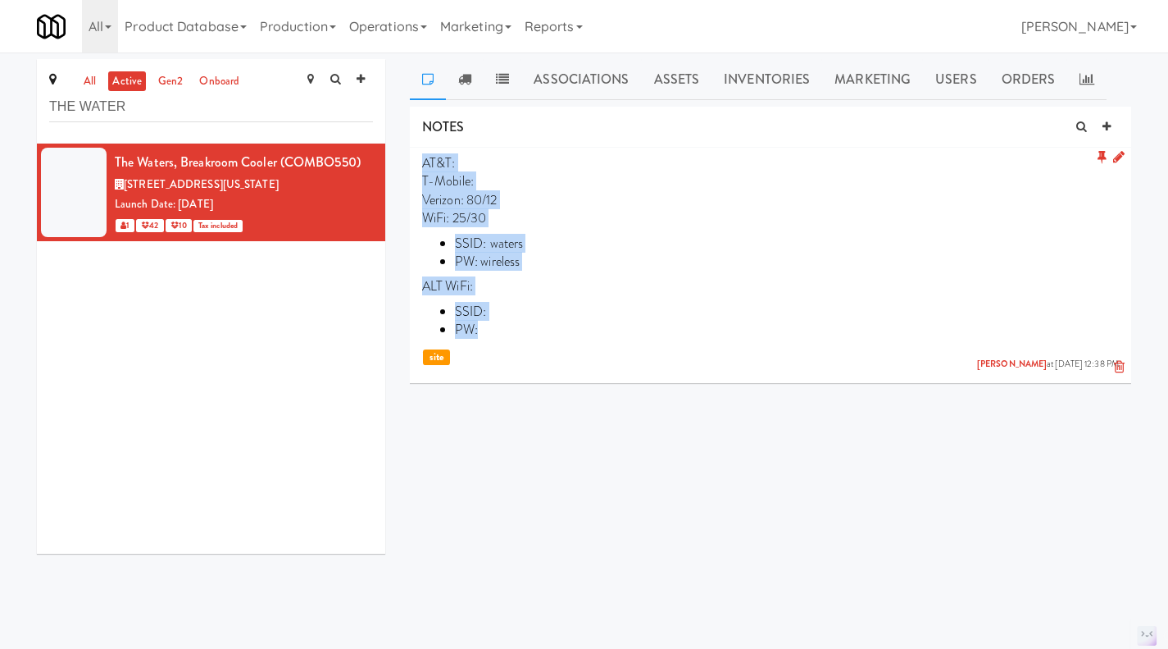
drag, startPoint x: 481, startPoint y: 330, endPoint x: 410, endPoint y: 153, distance: 191.7
click at [410, 153] on li "AT&T: T-Mobile: Verizon: 80/12 WiFi: 25/30 SSID: [PERSON_NAME]: wireless ALT Wi…" at bounding box center [771, 262] width 722 height 229
copy p "AT&T: T-Mobile: Verizon: 80/12 WiFi: 25/30 SSID: [PERSON_NAME]: wireless ALT Wi…"
